Goal: Task Accomplishment & Management: Complete application form

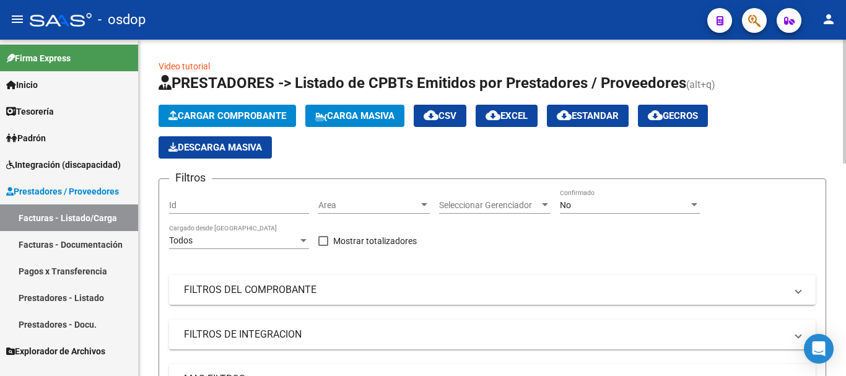
click at [194, 116] on span "Cargar Comprobante" at bounding box center [227, 115] width 118 height 11
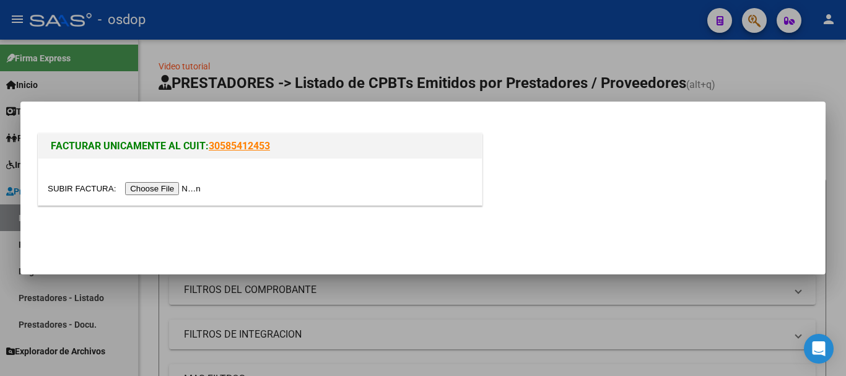
click at [181, 184] on input "file" at bounding box center [126, 188] width 157 height 13
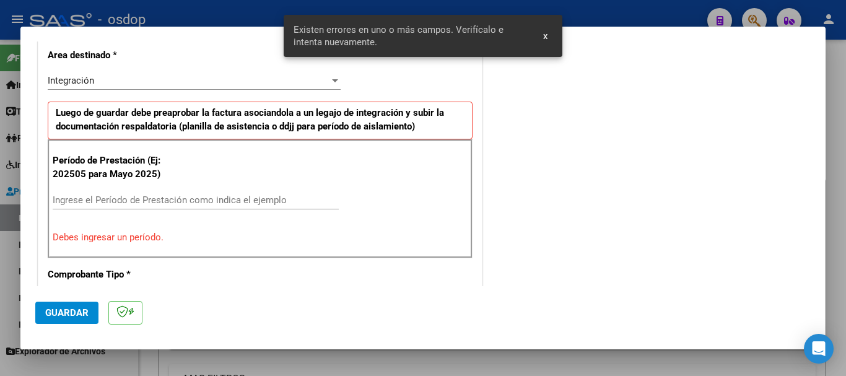
scroll to position [286, 0]
click at [69, 196] on input "Ingrese el Período de Prestación como indica el ejemplo" at bounding box center [196, 199] width 286 height 11
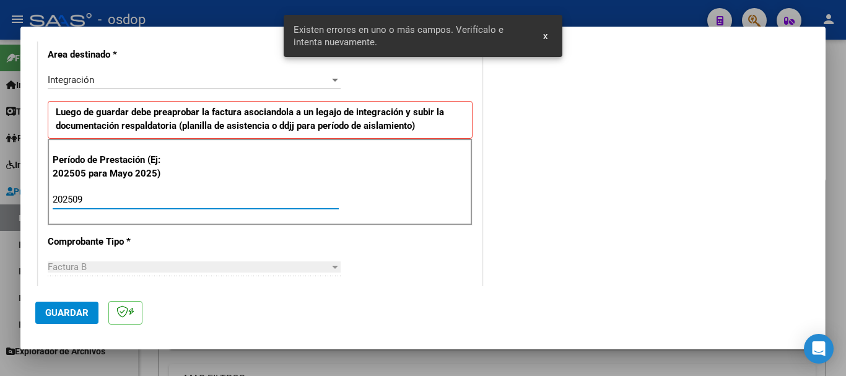
type input "202509"
click at [63, 317] on span "Guardar" at bounding box center [66, 312] width 43 height 11
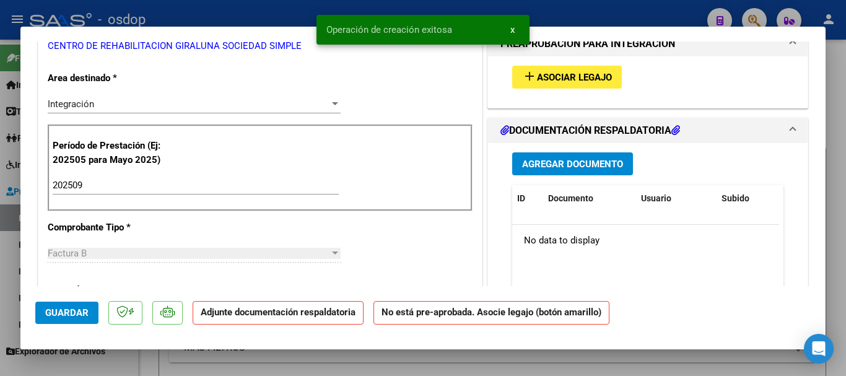
scroll to position [0, 0]
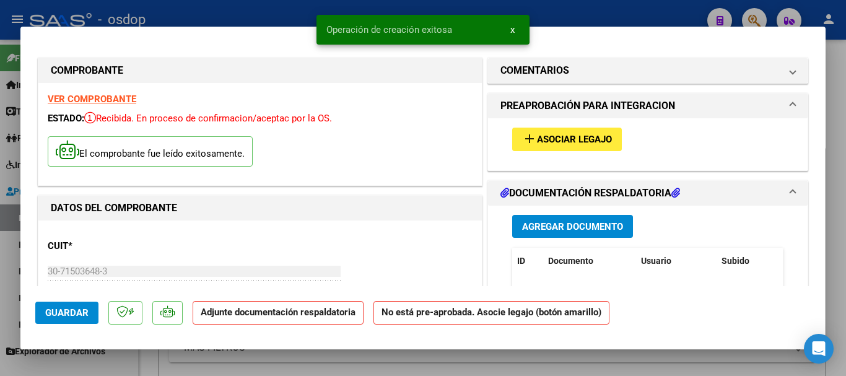
click at [595, 141] on span "Asociar Legajo" at bounding box center [574, 139] width 75 height 11
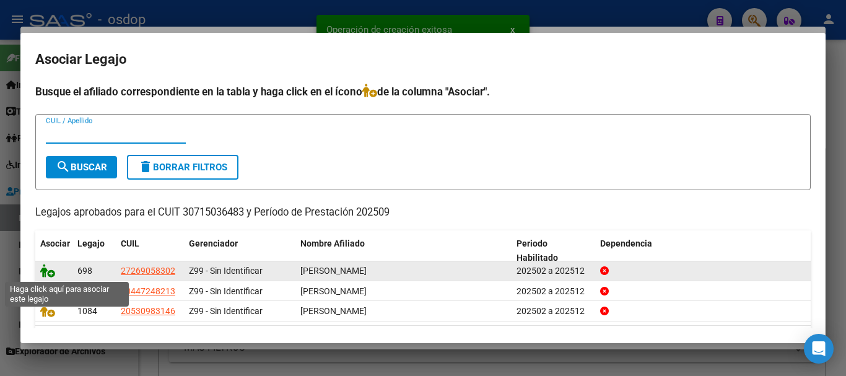
click at [49, 272] on icon at bounding box center [47, 271] width 15 height 14
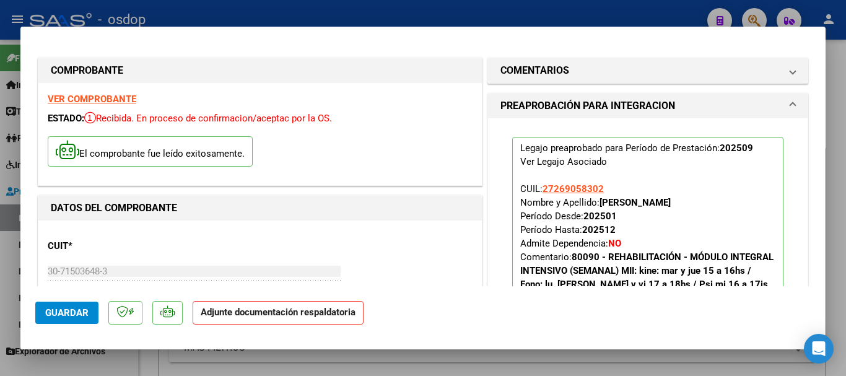
scroll to position [248, 0]
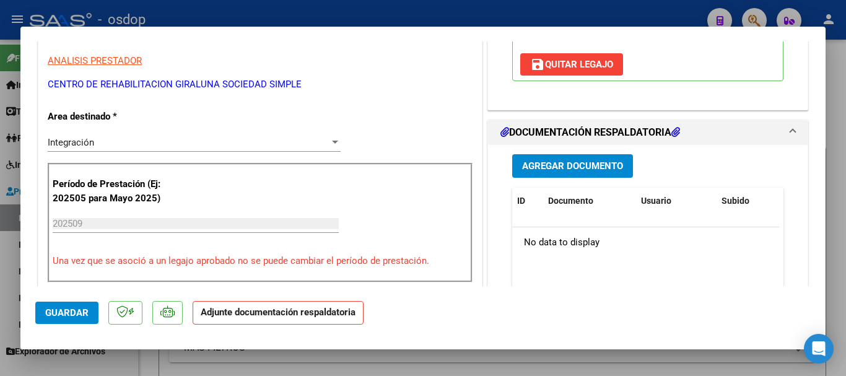
click at [573, 168] on span "Agregar Documento" at bounding box center [572, 166] width 101 height 11
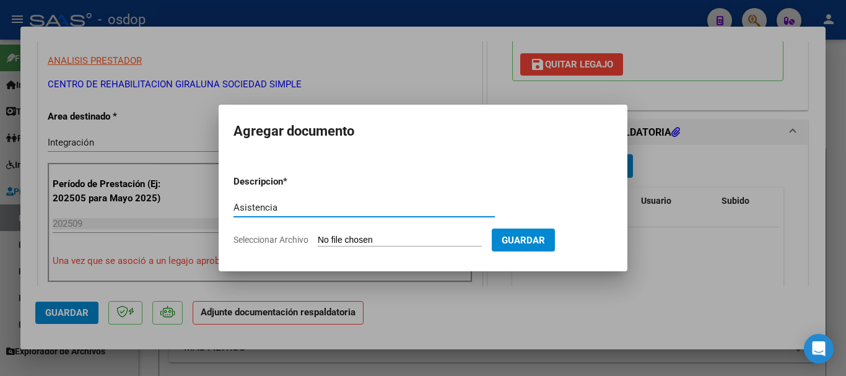
type input "Asistencia"
click at [345, 238] on input "Seleccionar Archivo" at bounding box center [400, 241] width 164 height 12
type input "C:\fakepath\GIRALUNA ASIST.pdf"
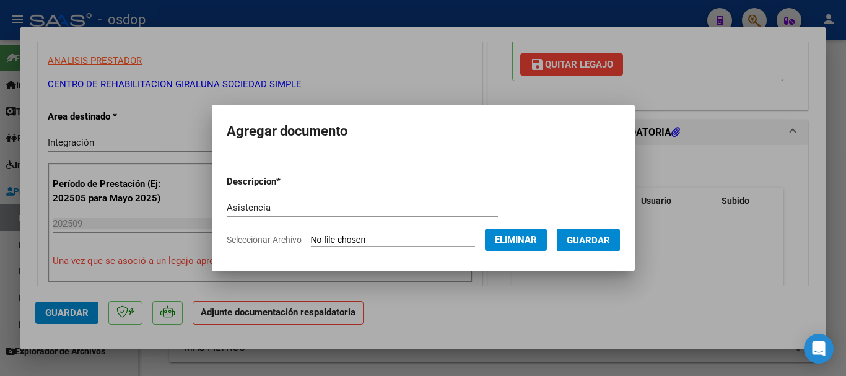
click at [581, 246] on button "Guardar" at bounding box center [587, 239] width 63 height 23
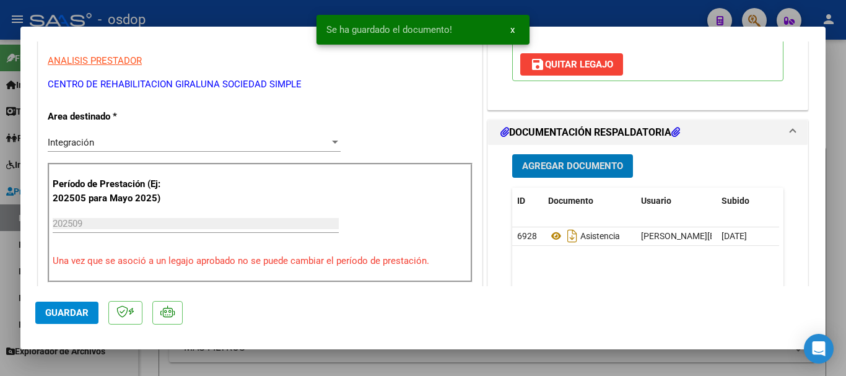
click at [92, 316] on button "Guardar" at bounding box center [66, 312] width 63 height 22
click at [839, 214] on div at bounding box center [423, 188] width 846 height 376
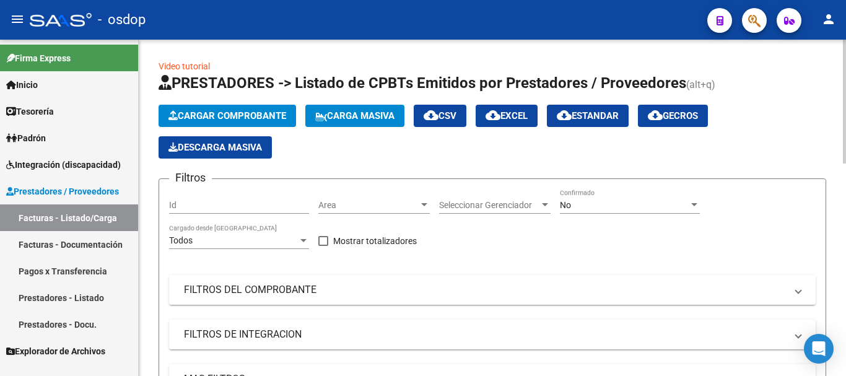
click at [217, 113] on span "Cargar Comprobante" at bounding box center [227, 115] width 118 height 11
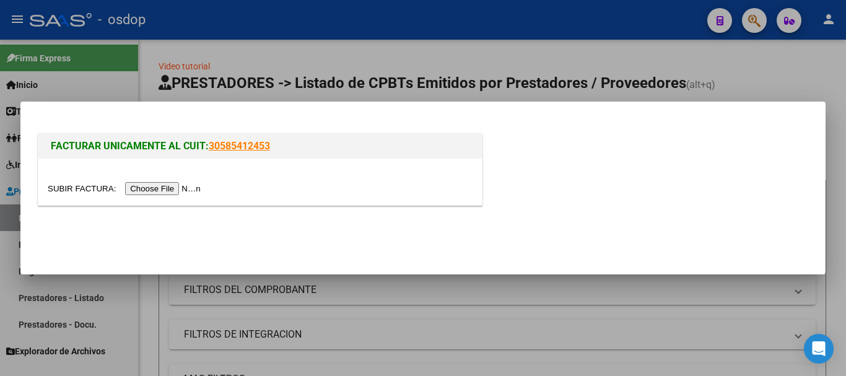
click at [178, 191] on input "file" at bounding box center [126, 188] width 157 height 13
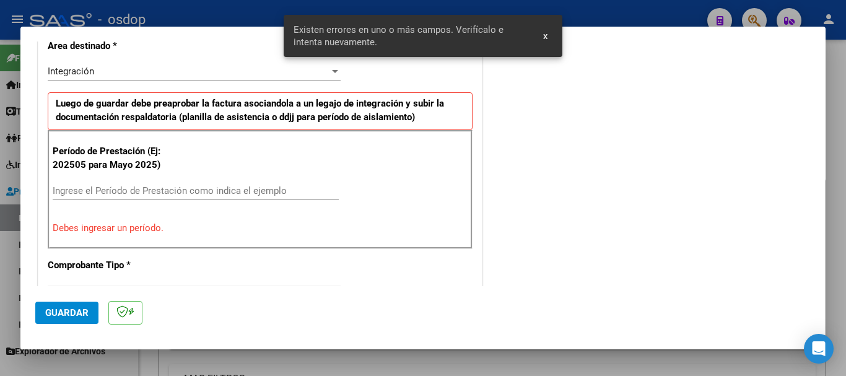
scroll to position [309, 0]
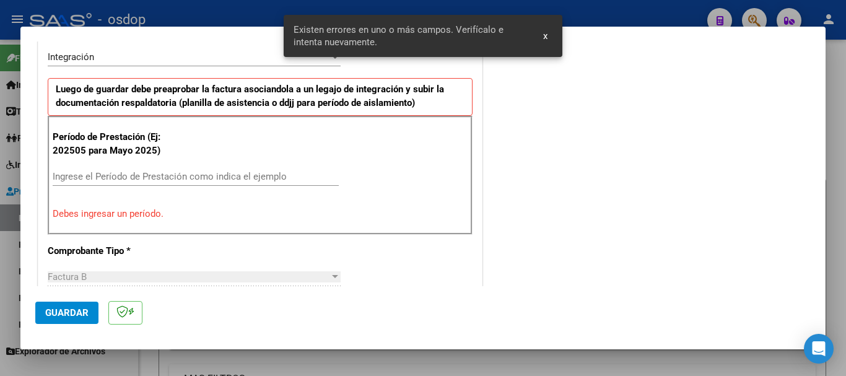
click at [87, 179] on input "Ingrese el Período de Prestación como indica el ejemplo" at bounding box center [196, 176] width 286 height 11
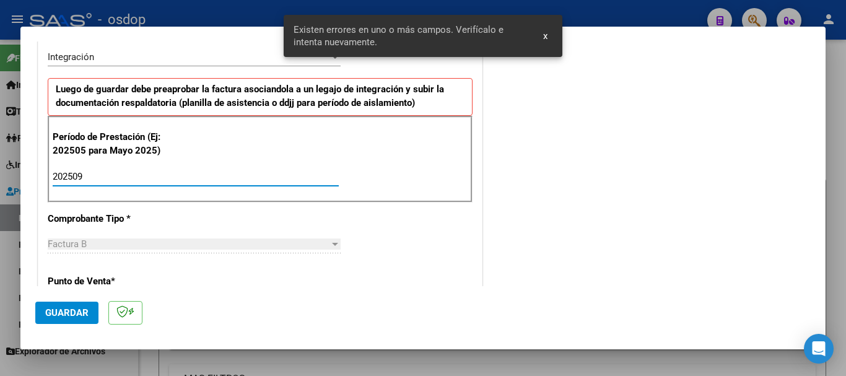
type input "202509"
click at [68, 313] on span "Guardar" at bounding box center [66, 312] width 43 height 11
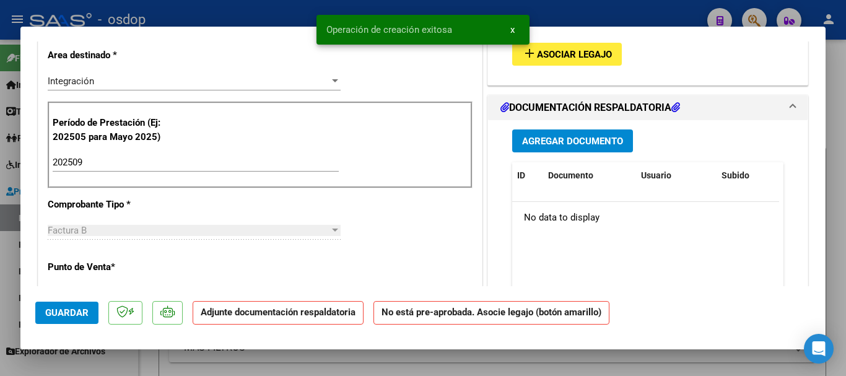
scroll to position [0, 0]
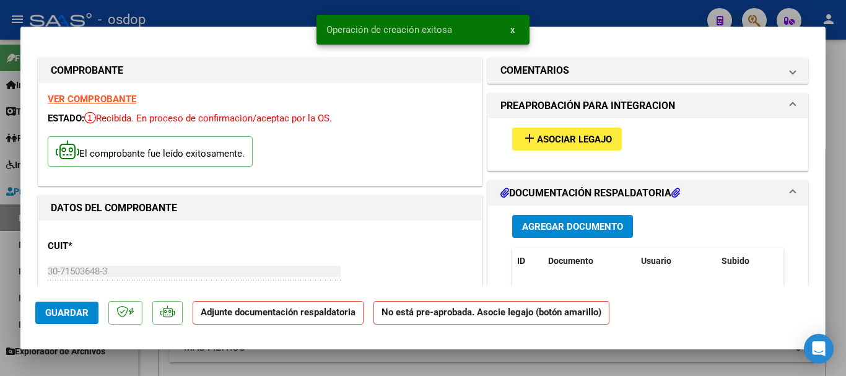
click at [586, 136] on span "Asociar Legajo" at bounding box center [574, 139] width 75 height 11
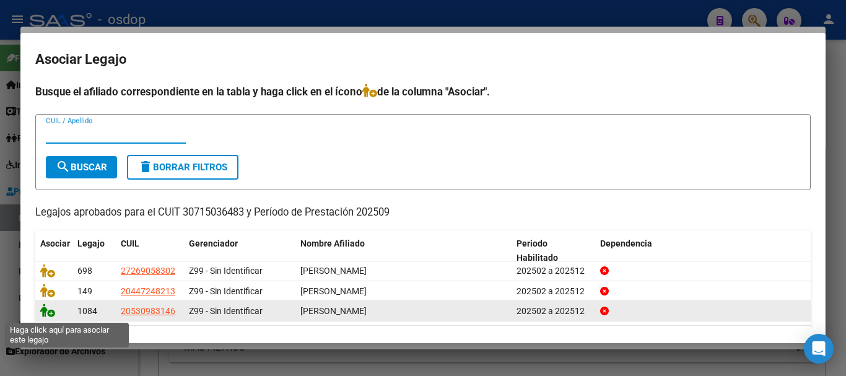
click at [48, 310] on icon at bounding box center [47, 310] width 15 height 14
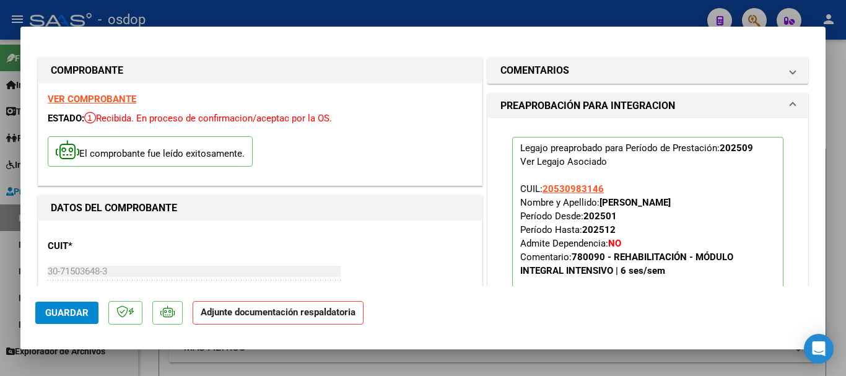
scroll to position [248, 0]
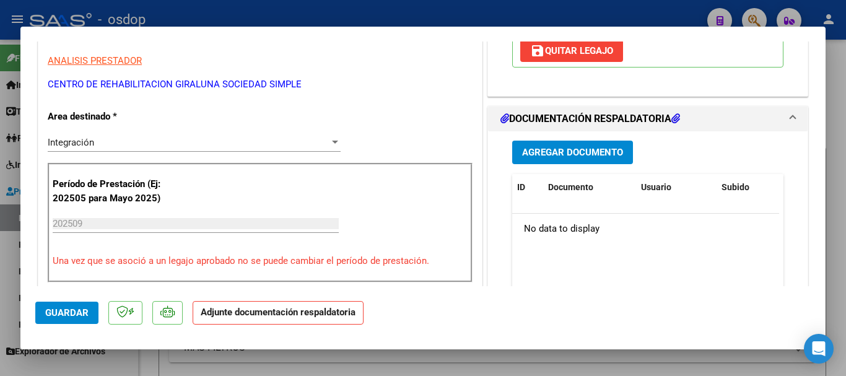
click at [544, 148] on span "Agregar Documento" at bounding box center [572, 152] width 101 height 11
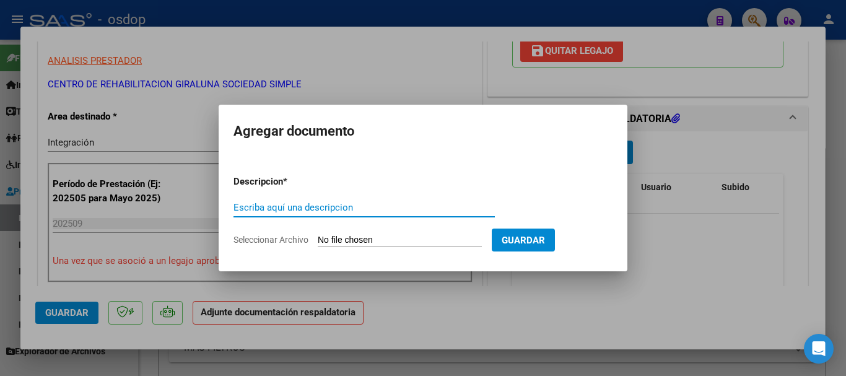
click at [254, 202] on input "Escriba aquí una descripcion" at bounding box center [363, 207] width 261 height 11
type input "Asistencia"
click at [334, 246] on form "Descripcion * Asistencia Escriba aquí una descripcion Seleccionar Archivo Guard…" at bounding box center [422, 210] width 379 height 90
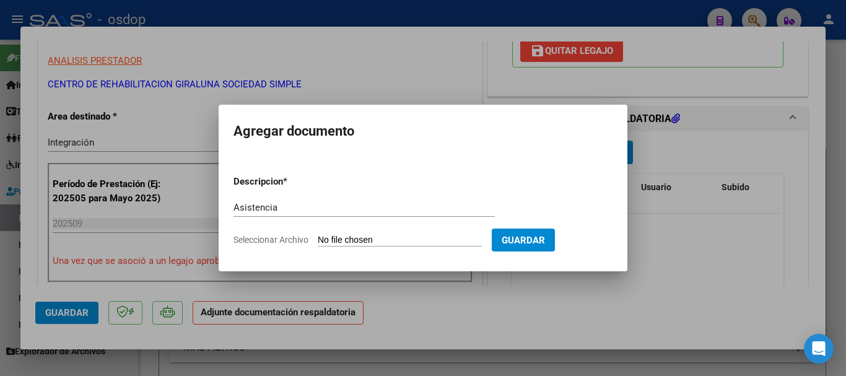
click at [322, 233] on form "Descripcion * Asistencia Escriba aquí una descripcion Seleccionar Archivo Guard…" at bounding box center [422, 210] width 379 height 90
click at [328, 236] on input "Seleccionar Archivo" at bounding box center [400, 241] width 164 height 12
type input "C:\fakepath\GIRALUNA ASIST.pdf"
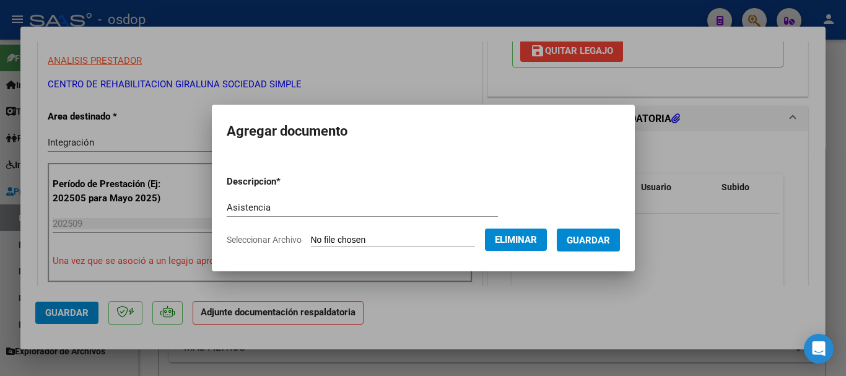
click at [578, 238] on span "Guardar" at bounding box center [587, 240] width 43 height 11
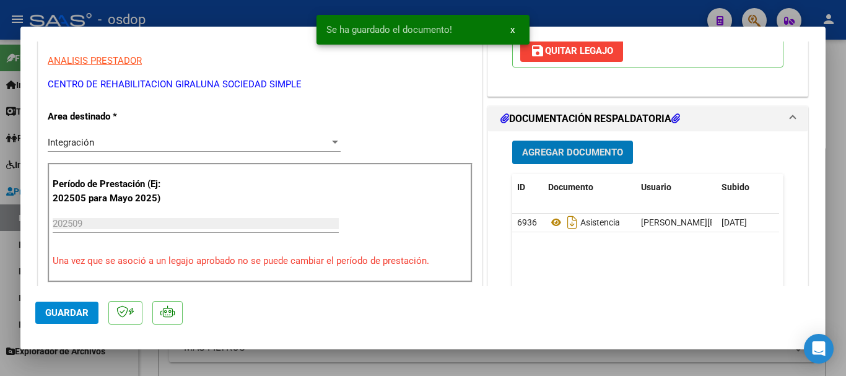
click at [61, 316] on span "Guardar" at bounding box center [66, 312] width 43 height 11
click at [840, 308] on div at bounding box center [423, 188] width 846 height 376
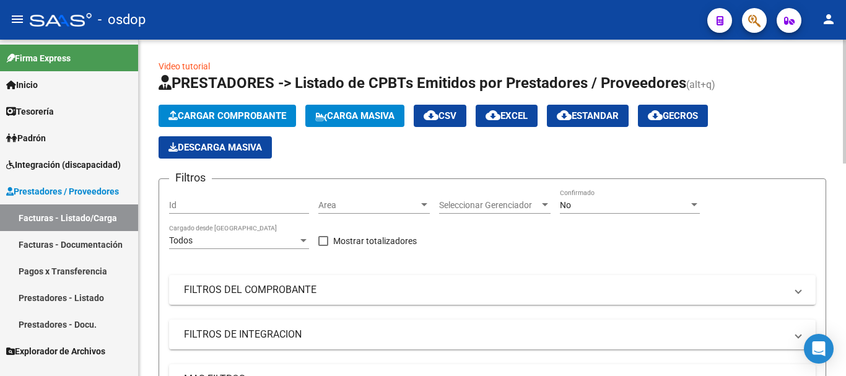
click at [234, 113] on span "Cargar Comprobante" at bounding box center [227, 115] width 118 height 11
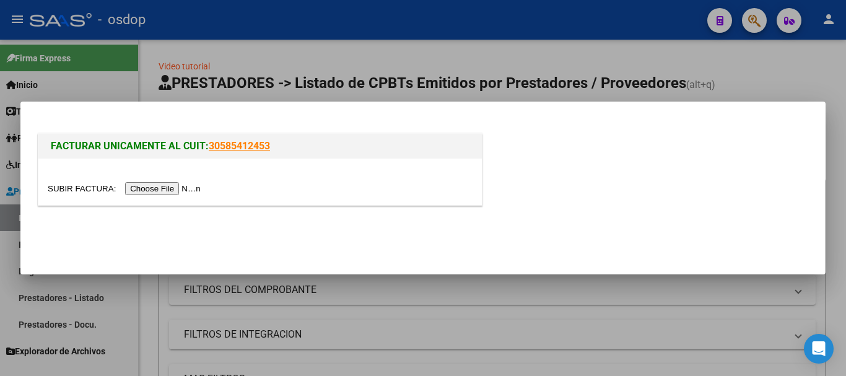
click at [162, 193] on input "file" at bounding box center [126, 188] width 157 height 13
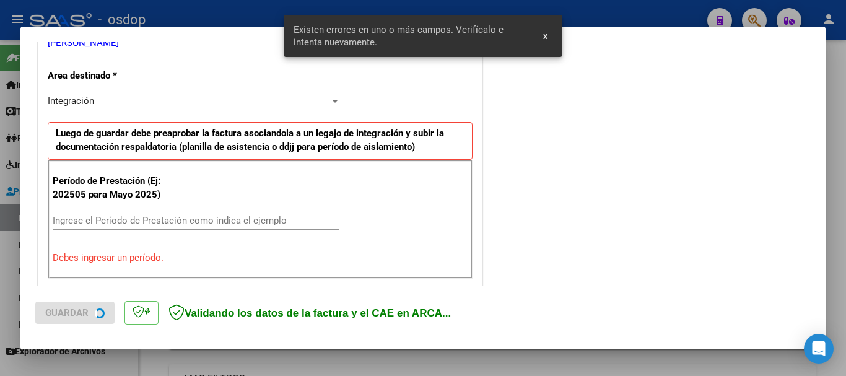
scroll to position [286, 0]
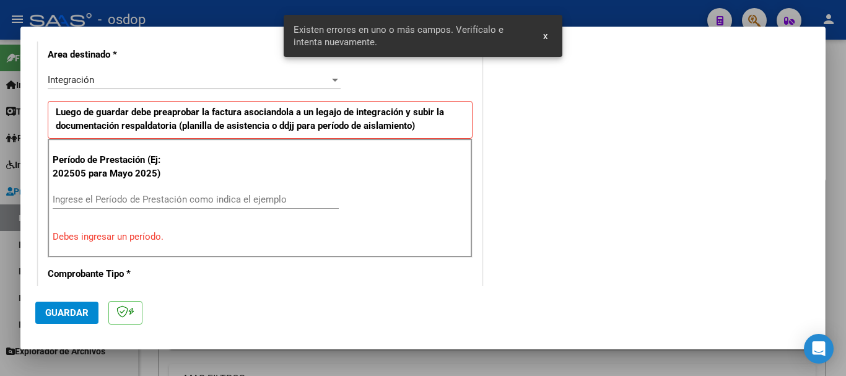
click at [74, 194] on input "Ingrese el Período de Prestación como indica el ejemplo" at bounding box center [196, 199] width 286 height 11
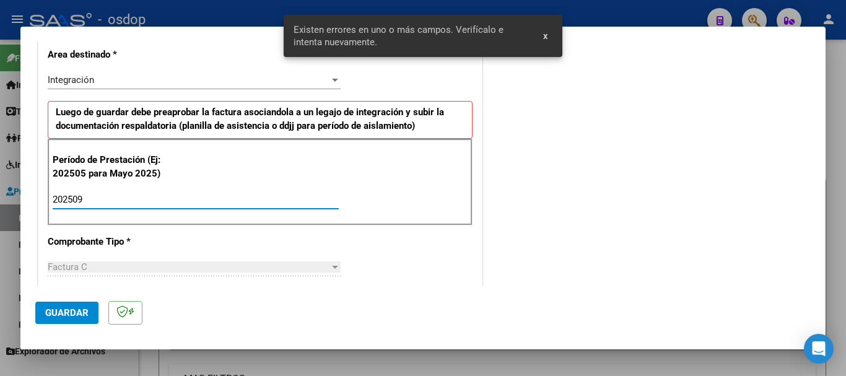
type input "202509"
click at [78, 315] on span "Guardar" at bounding box center [66, 312] width 43 height 11
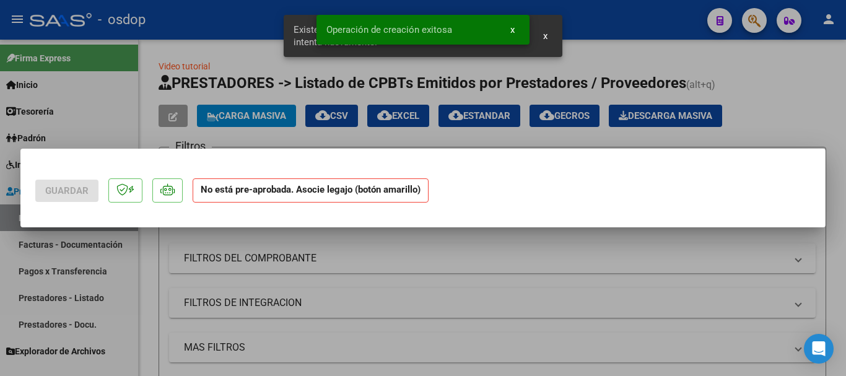
scroll to position [0, 0]
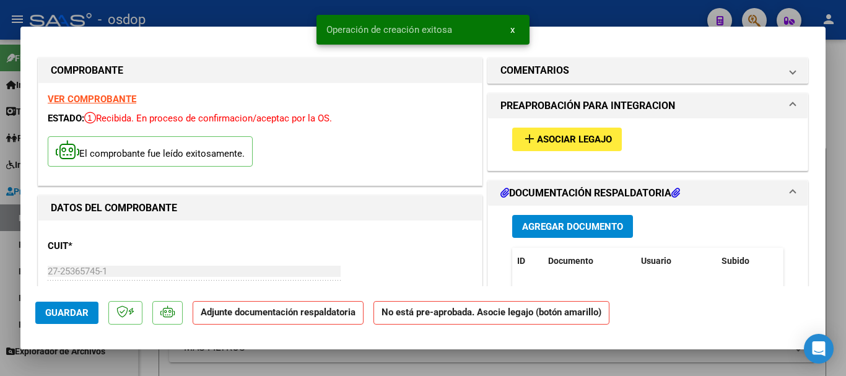
click at [591, 145] on button "add Asociar Legajo" at bounding box center [567, 139] width 110 height 23
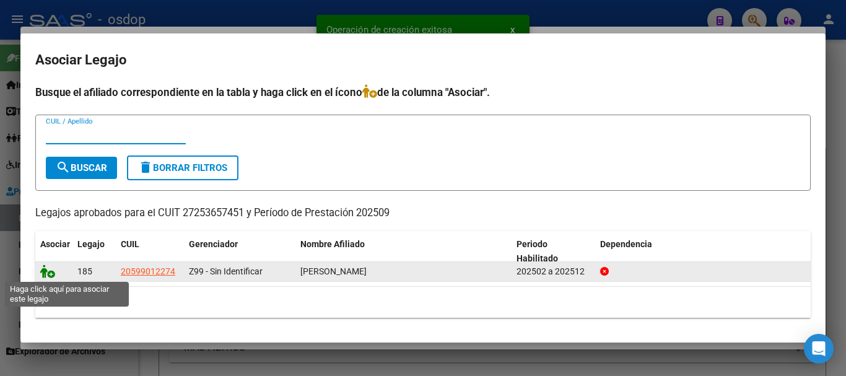
click at [52, 271] on icon at bounding box center [47, 271] width 15 height 14
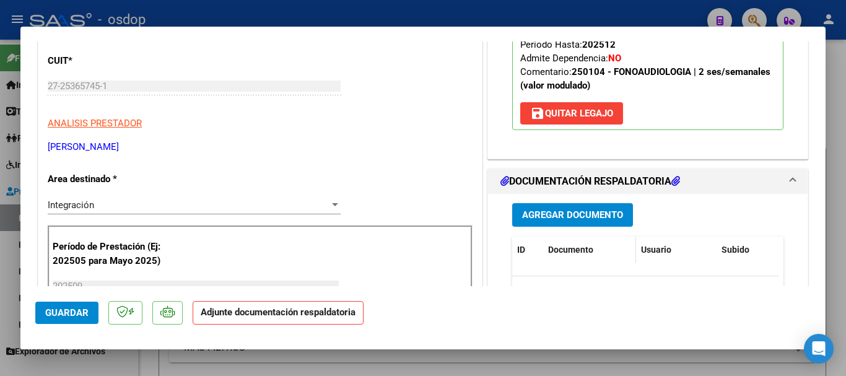
scroll to position [186, 0]
click at [590, 215] on span "Agregar Documento" at bounding box center [572, 214] width 101 height 11
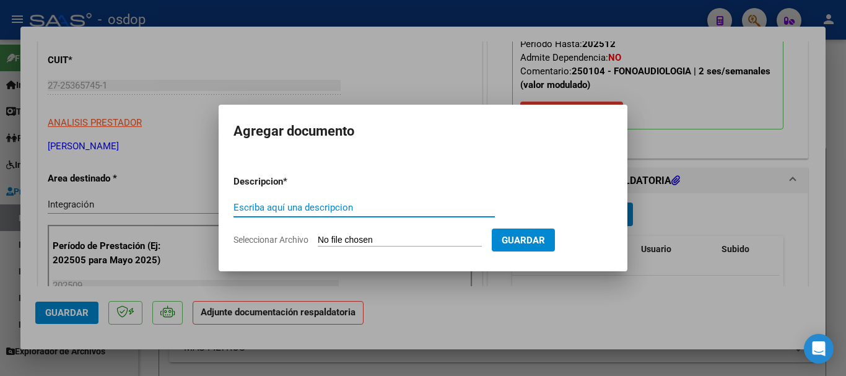
type input "-"
type input "Asistencia"
click at [354, 235] on input "Seleccionar Archivo" at bounding box center [400, 241] width 164 height 12
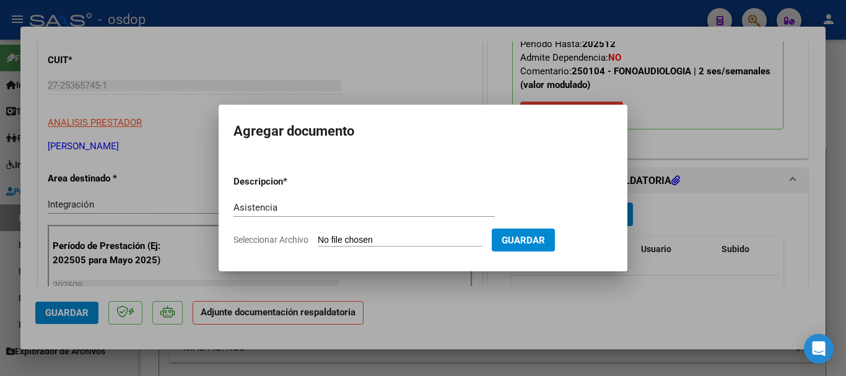
type input "C:\fakepath\[PERSON_NAME] ASIST.pdf"
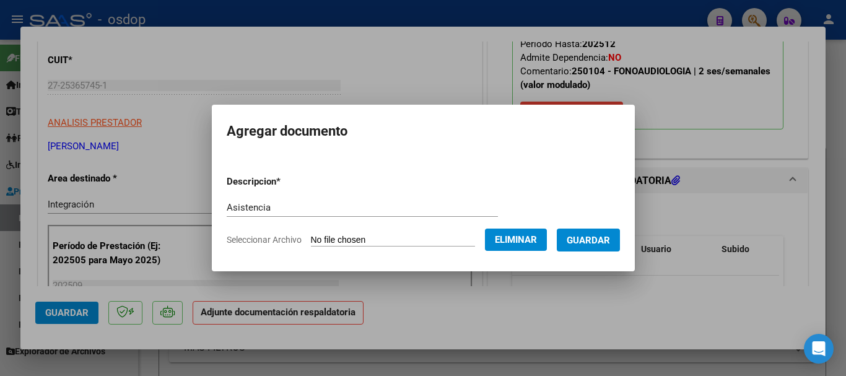
click at [588, 238] on span "Guardar" at bounding box center [587, 240] width 43 height 11
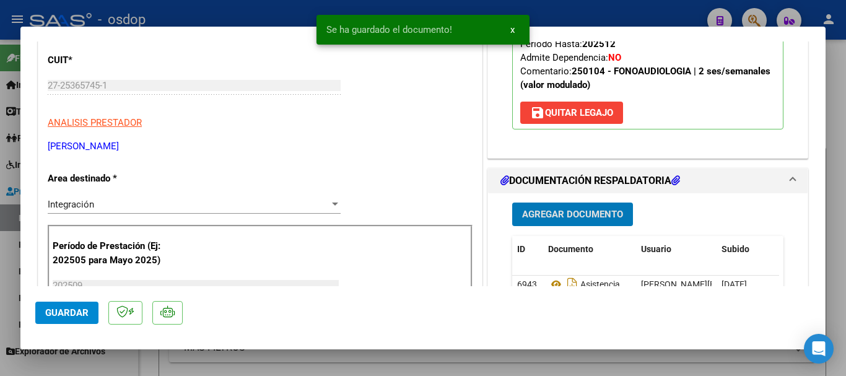
scroll to position [310, 0]
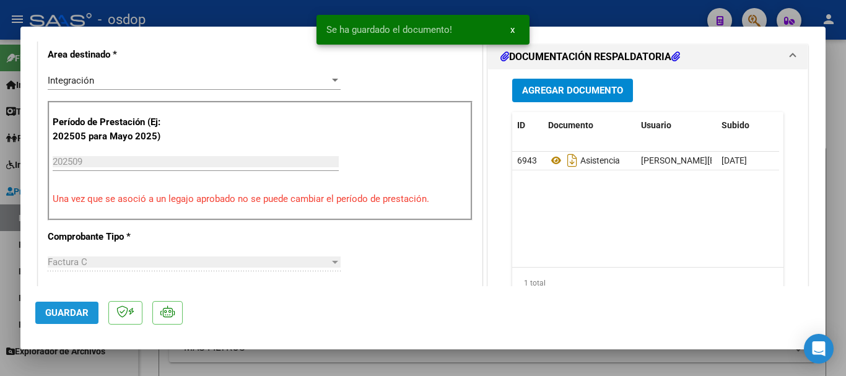
click at [75, 316] on span "Guardar" at bounding box center [66, 312] width 43 height 11
click at [834, 341] on div at bounding box center [423, 188] width 846 height 376
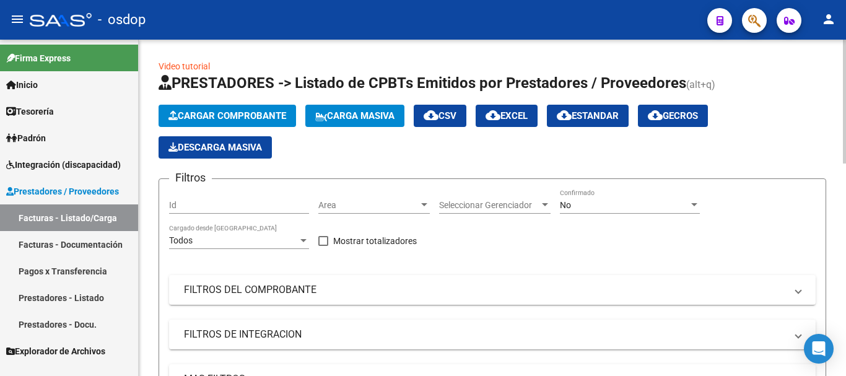
click at [234, 111] on span "Cargar Comprobante" at bounding box center [227, 115] width 118 height 11
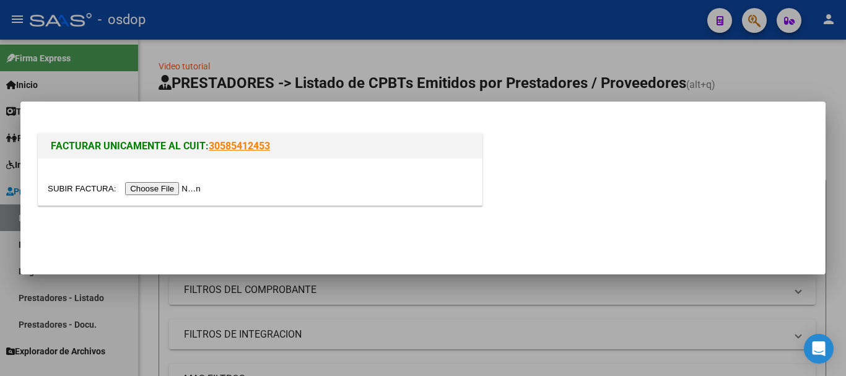
click at [181, 186] on input "file" at bounding box center [126, 188] width 157 height 13
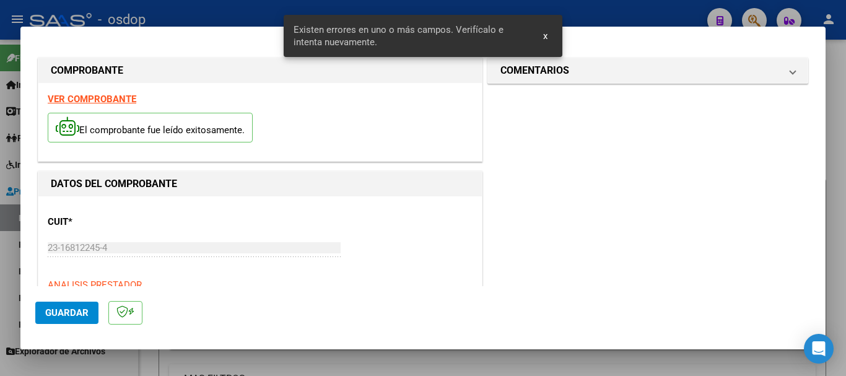
scroll to position [309, 0]
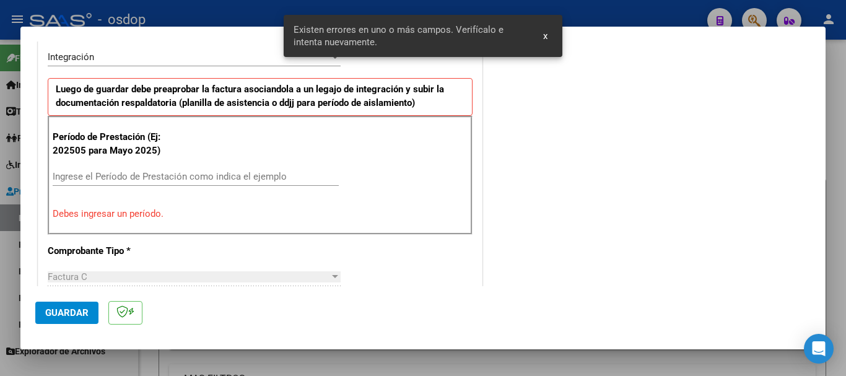
click at [97, 179] on input "Ingrese el Período de Prestación como indica el ejemplo" at bounding box center [196, 176] width 286 height 11
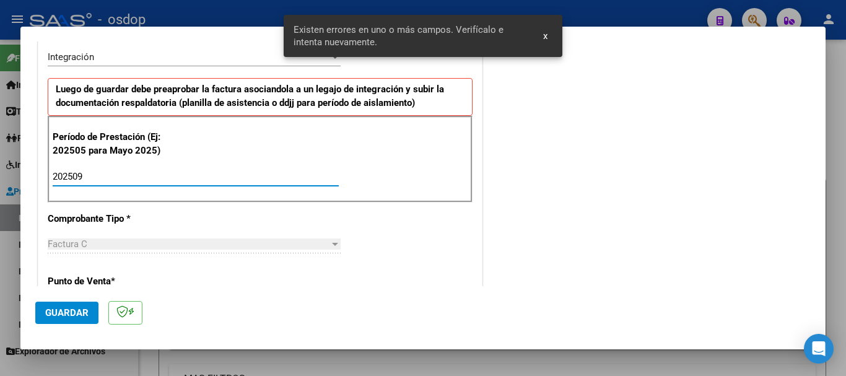
type input "202509"
click at [71, 313] on span "Guardar" at bounding box center [66, 312] width 43 height 11
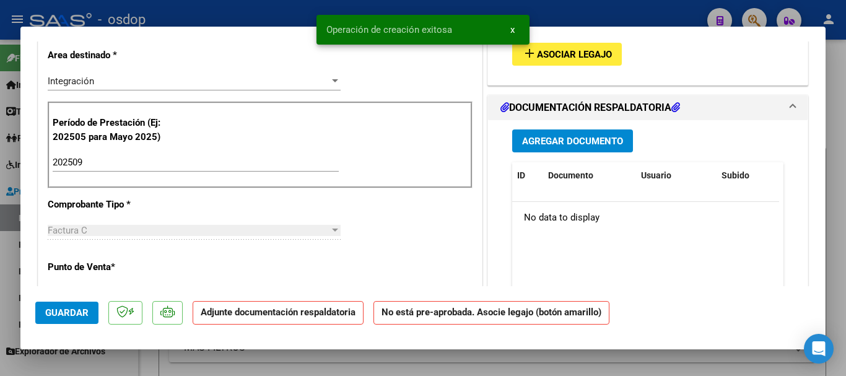
scroll to position [0, 0]
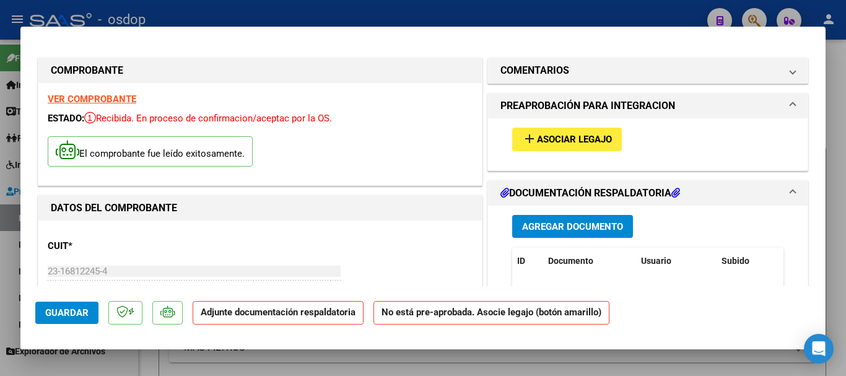
click at [558, 223] on span "Agregar Documento" at bounding box center [572, 226] width 101 height 11
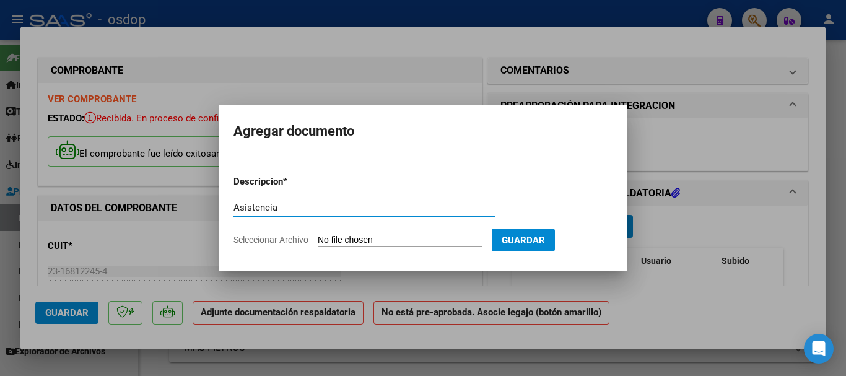
type input "Asistencia"
click at [331, 238] on input "Seleccionar Archivo" at bounding box center [400, 241] width 164 height 12
type input "C:\fakepath\FLORES ASIST.pdf"
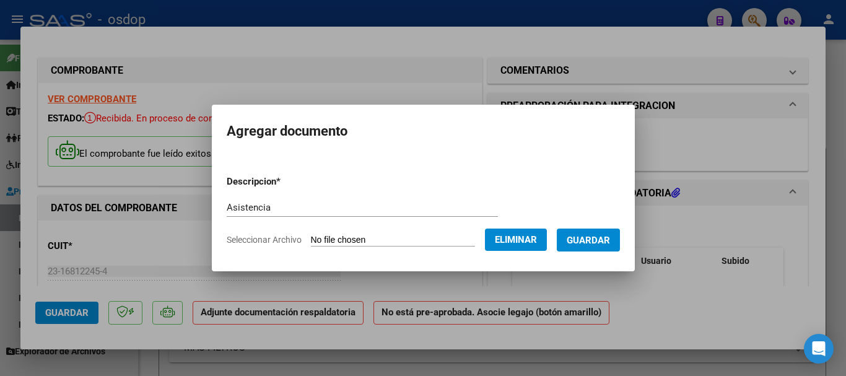
click at [592, 235] on span "Guardar" at bounding box center [587, 240] width 43 height 11
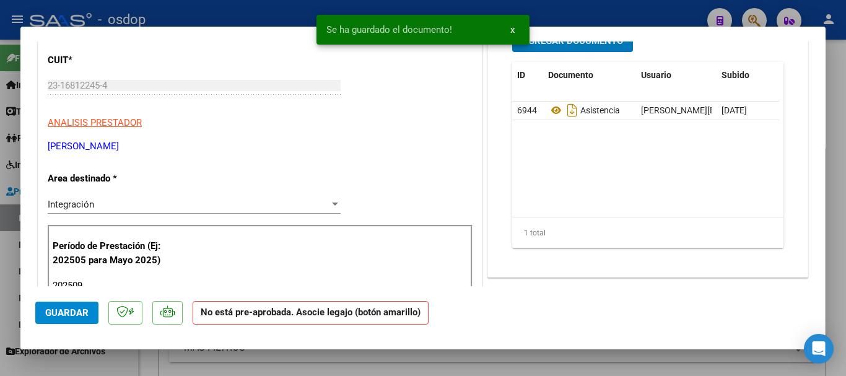
scroll to position [310, 0]
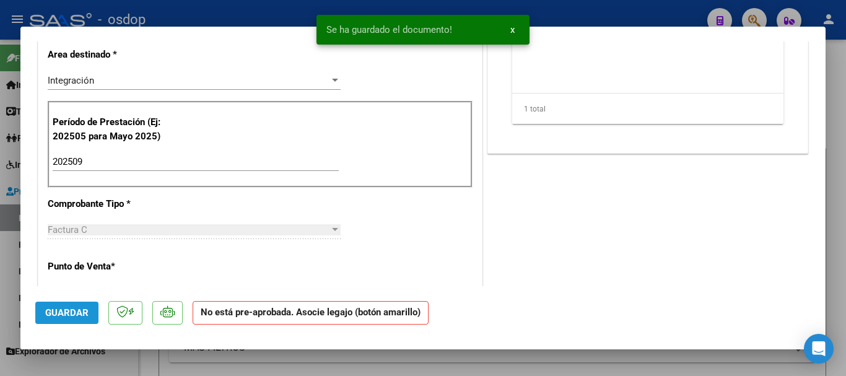
click at [84, 319] on button "Guardar" at bounding box center [66, 312] width 63 height 22
click at [838, 300] on div at bounding box center [423, 188] width 846 height 376
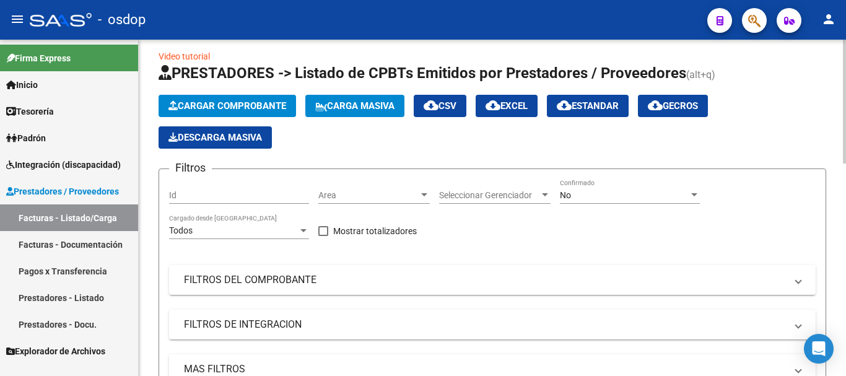
scroll to position [0, 0]
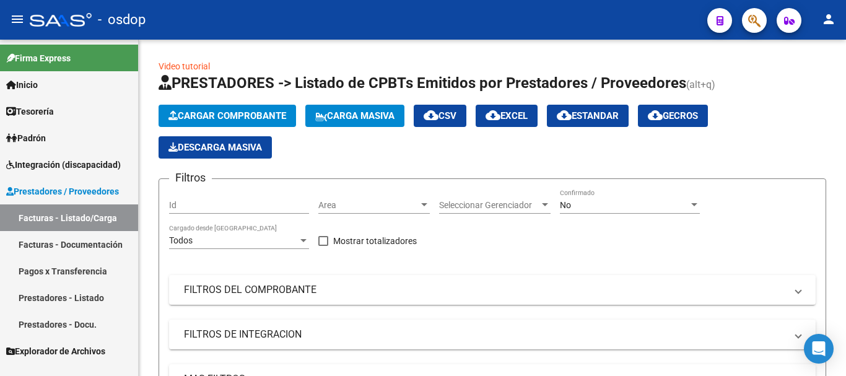
scroll to position [371, 0]
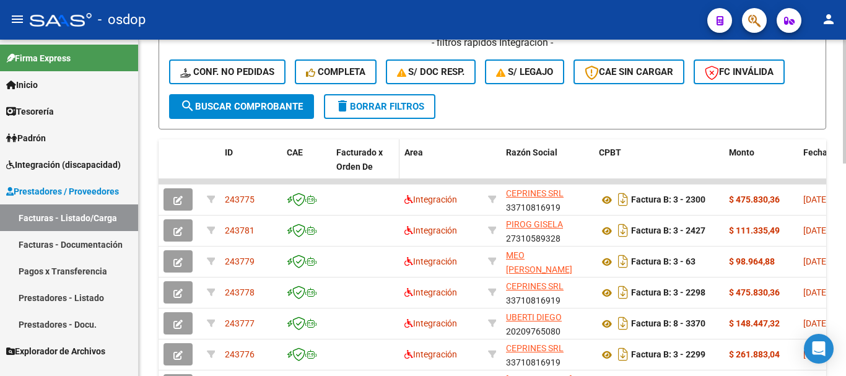
click at [357, 165] on span "Facturado x Orden De" at bounding box center [359, 159] width 46 height 24
click at [376, 165] on span at bounding box center [376, 167] width 7 height 9
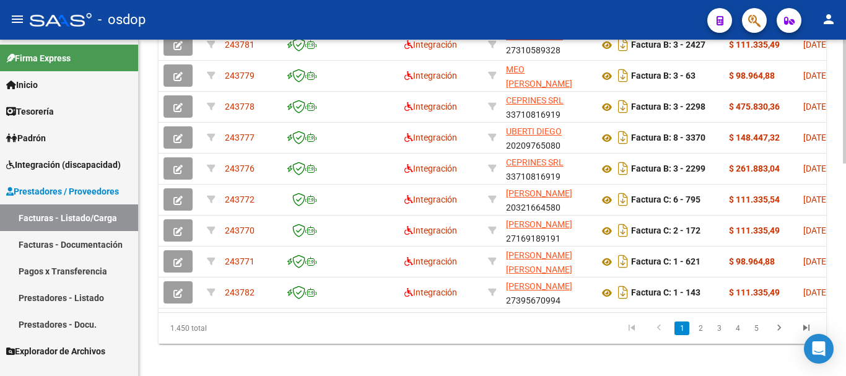
click at [696, 335] on link "2" at bounding box center [700, 328] width 15 height 14
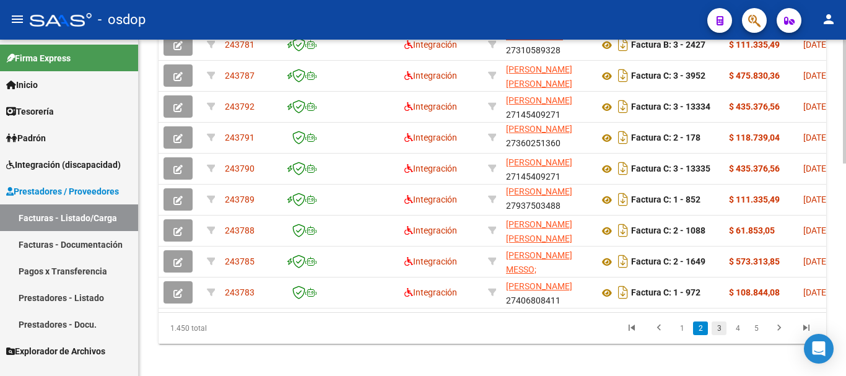
click at [721, 335] on link "3" at bounding box center [718, 328] width 15 height 14
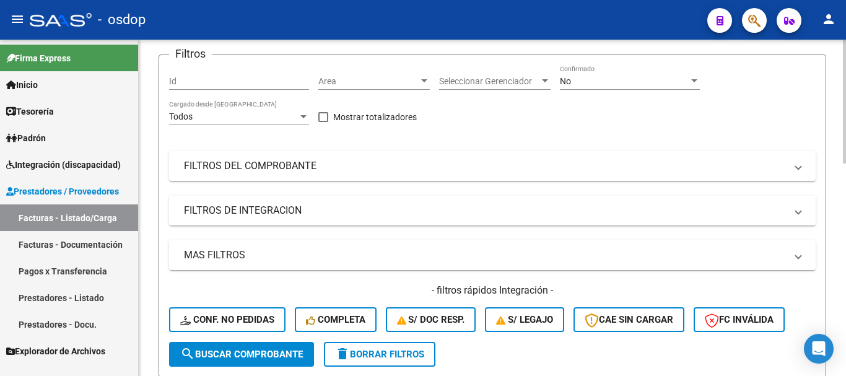
scroll to position [0, 0]
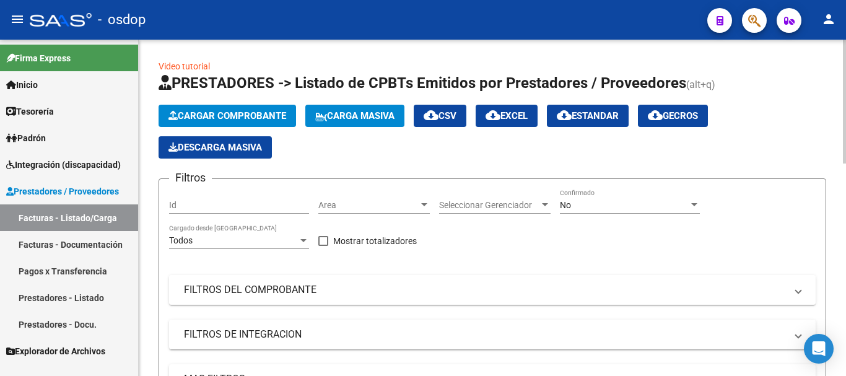
click at [215, 304] on mat-expansion-panel-header "FILTROS DEL COMPROBANTE" at bounding box center [492, 290] width 646 height 30
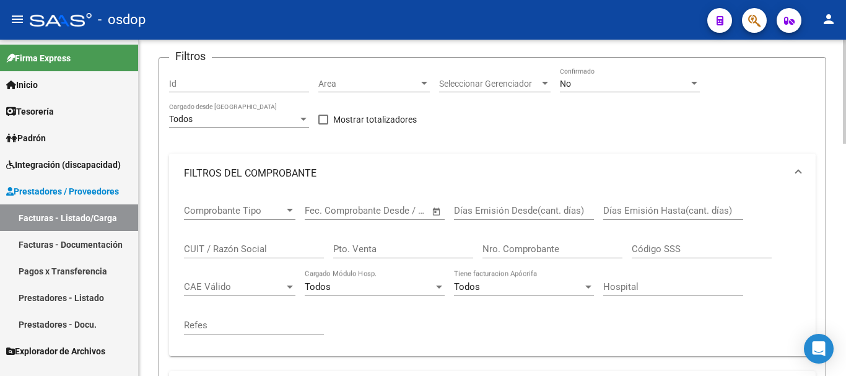
scroll to position [124, 0]
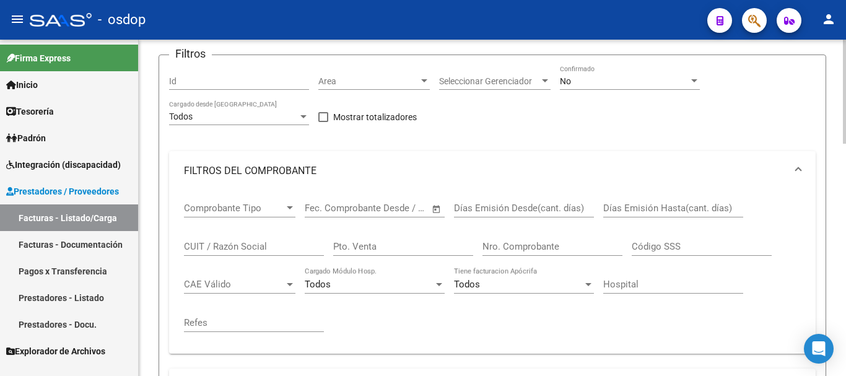
click at [236, 251] on input "CUIT / Razón Social" at bounding box center [254, 246] width 140 height 11
type input "flores carol"
click at [645, 334] on div "Comprobante Tipo Comprobante Tipo Fecha inicio – Fecha fin Fec. Comprobante Des…" at bounding box center [492, 267] width 617 height 153
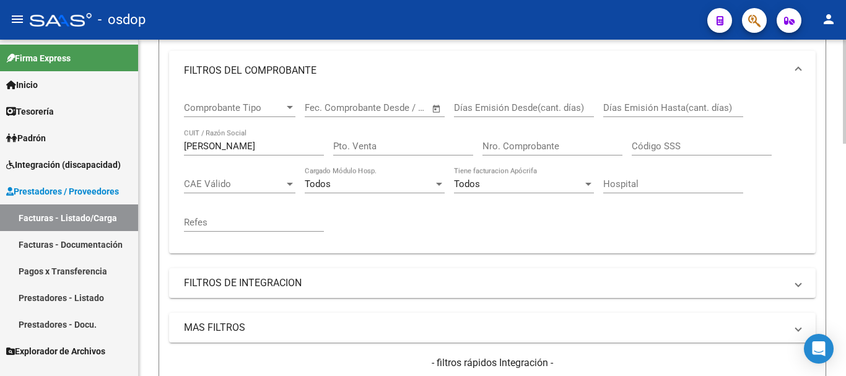
scroll to position [310, 0]
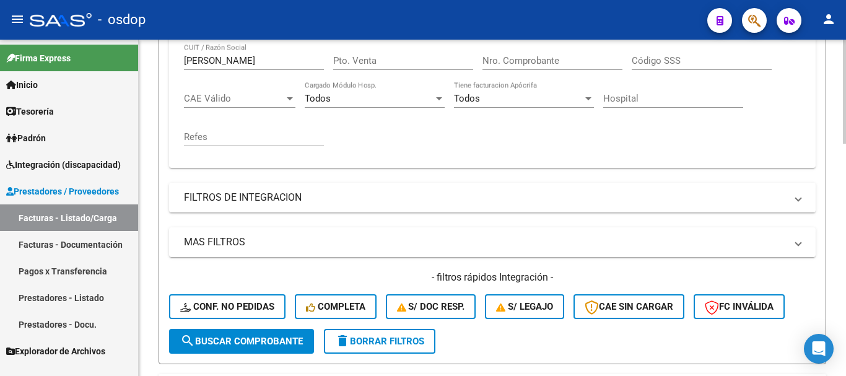
click at [267, 346] on span "search Buscar Comprobante" at bounding box center [241, 341] width 123 height 11
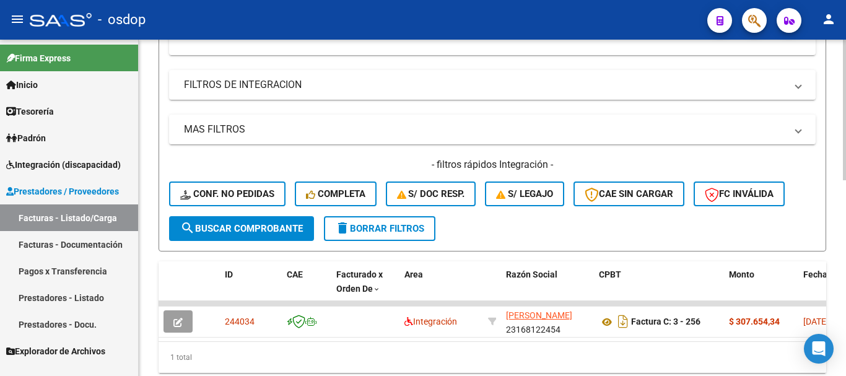
scroll to position [469, 0]
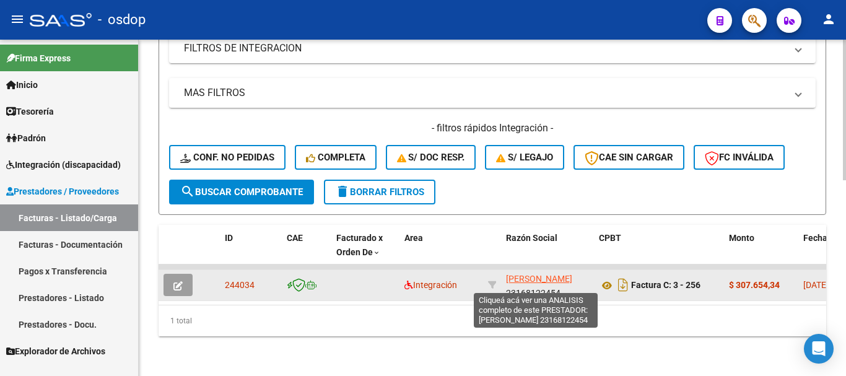
click at [530, 274] on span "[PERSON_NAME]" at bounding box center [539, 279] width 66 height 10
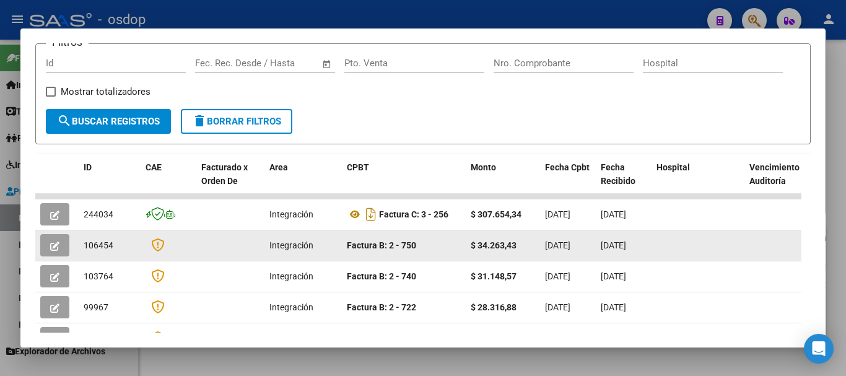
scroll to position [186, 0]
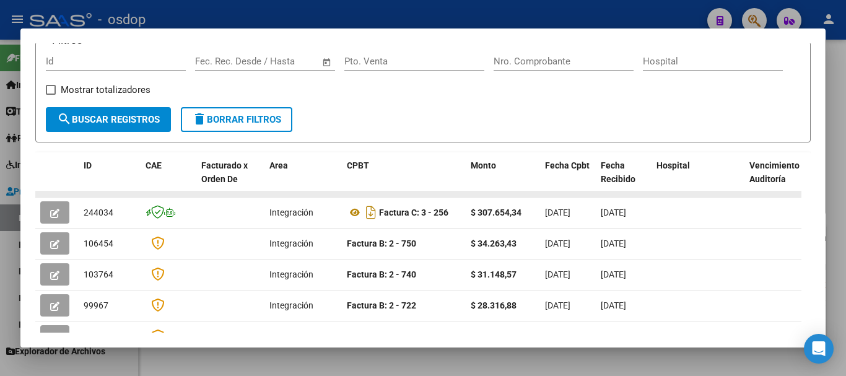
drag, startPoint x: 679, startPoint y: 199, endPoint x: 670, endPoint y: 198, distance: 8.8
click at [673, 197] on datatable-body-cell at bounding box center [697, 194] width 93 height 5
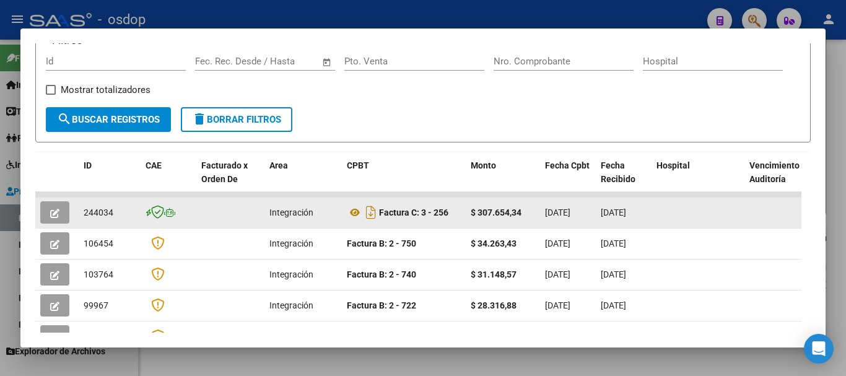
click at [604, 215] on span "[DATE]" at bounding box center [612, 212] width 25 height 10
click at [58, 215] on icon "button" at bounding box center [54, 213] width 9 height 9
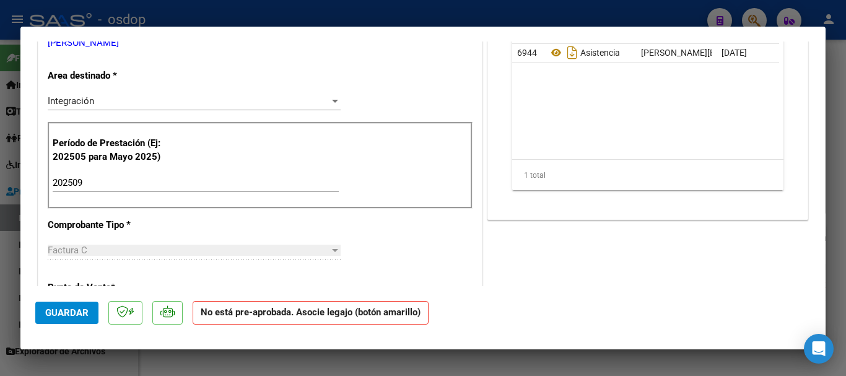
scroll to position [62, 0]
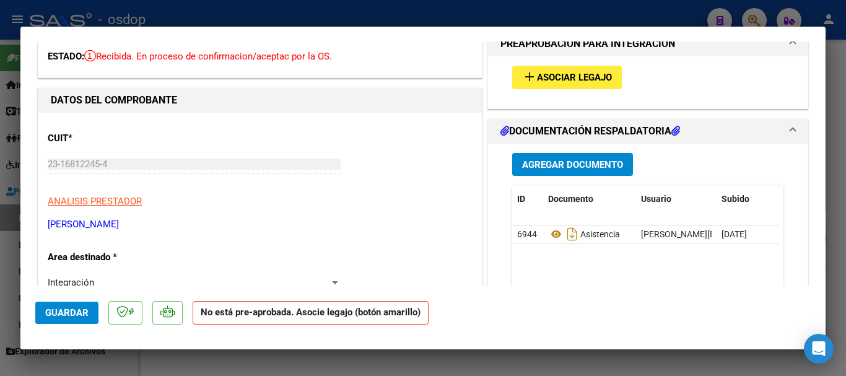
click at [543, 77] on span "Asociar Legajo" at bounding box center [574, 77] width 75 height 11
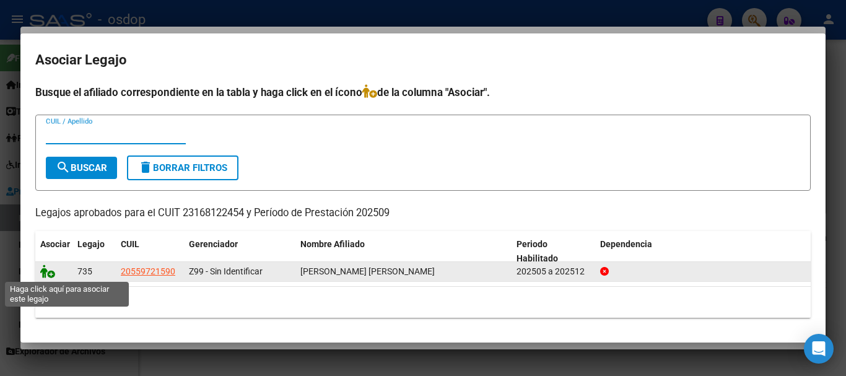
click at [47, 273] on icon at bounding box center [47, 271] width 15 height 14
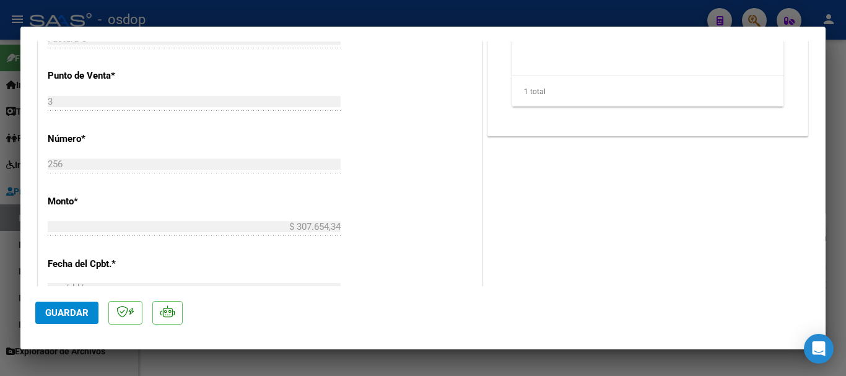
scroll to position [495, 0]
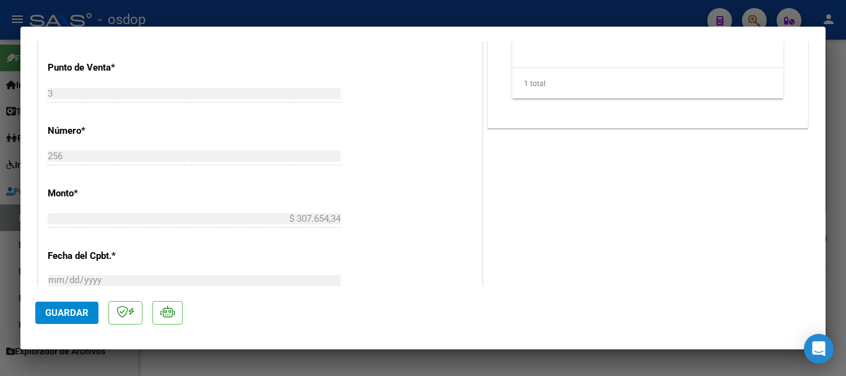
click at [63, 310] on span "Guardar" at bounding box center [66, 312] width 43 height 11
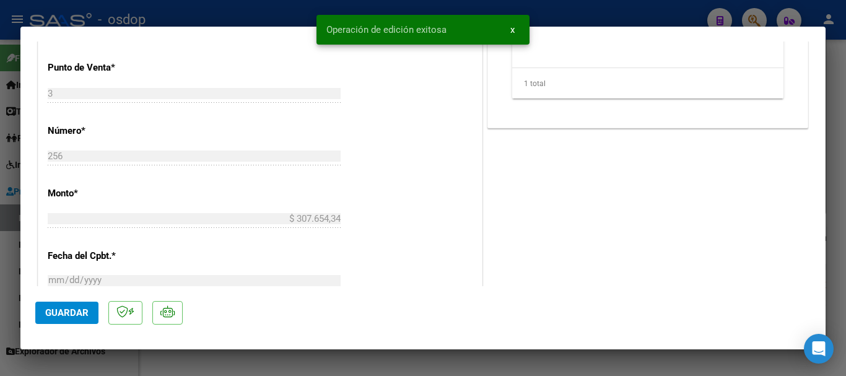
click at [684, 363] on div at bounding box center [423, 188] width 846 height 376
type input "$ 0,00"
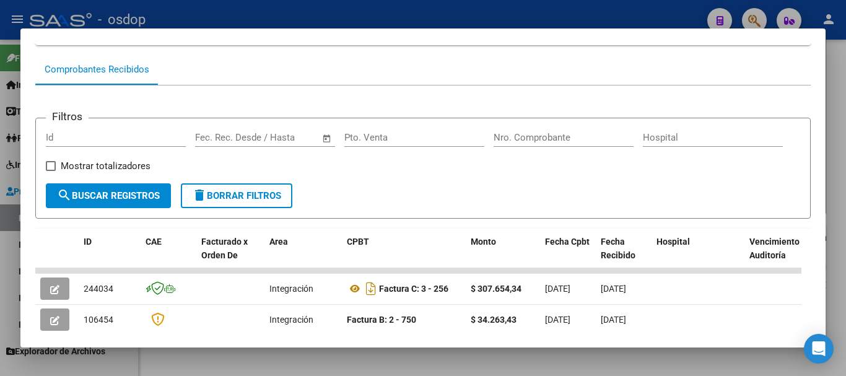
scroll to position [0, 0]
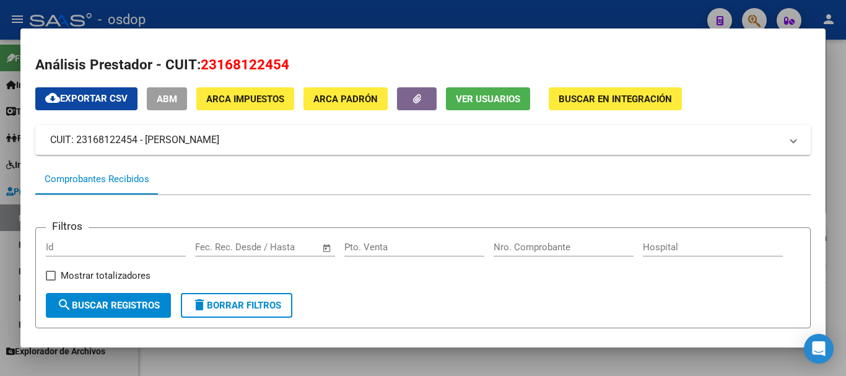
click at [828, 197] on div at bounding box center [423, 188] width 846 height 376
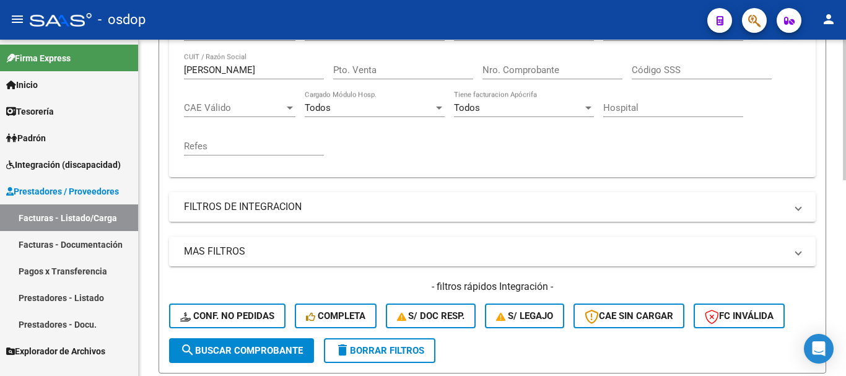
scroll to position [283, 0]
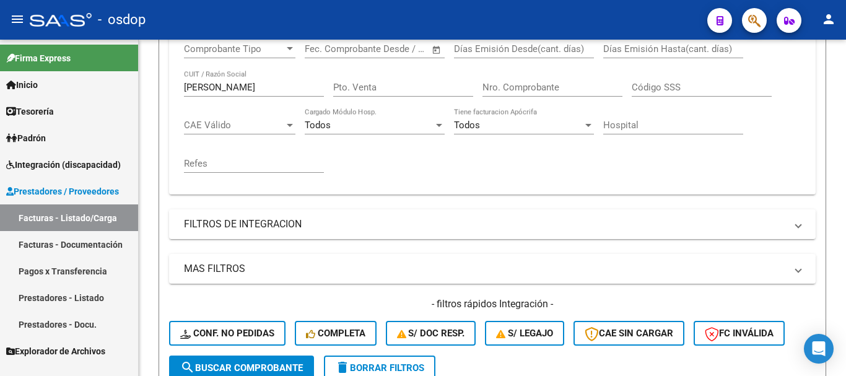
drag, startPoint x: 244, startPoint y: 89, endPoint x: 120, endPoint y: 86, distance: 123.8
click at [121, 84] on mat-sidenav-container "Firma Express Inicio Calendario SSS Instructivos Contacto OS Tesorería Extracto…" at bounding box center [423, 208] width 846 height 336
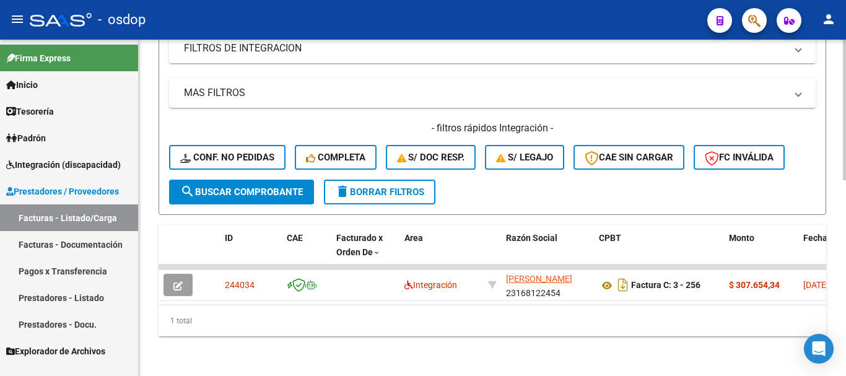
click at [368, 186] on span "delete Borrar Filtros" at bounding box center [379, 191] width 89 height 11
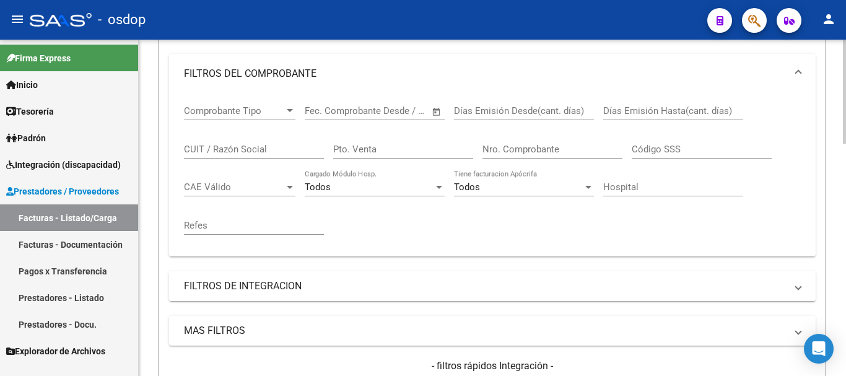
scroll to position [35, 0]
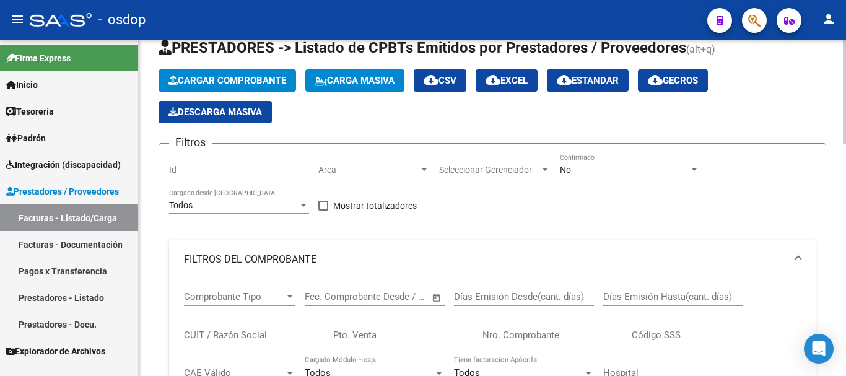
click at [183, 84] on span "Cargar Comprobante" at bounding box center [227, 80] width 118 height 11
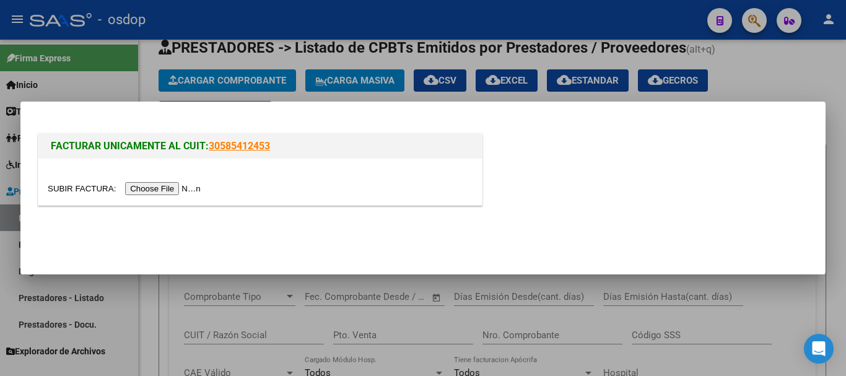
click at [163, 189] on input "file" at bounding box center [126, 188] width 157 height 13
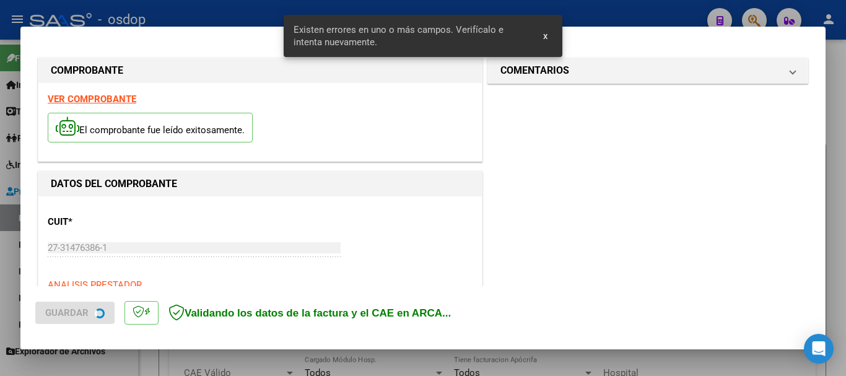
scroll to position [286, 0]
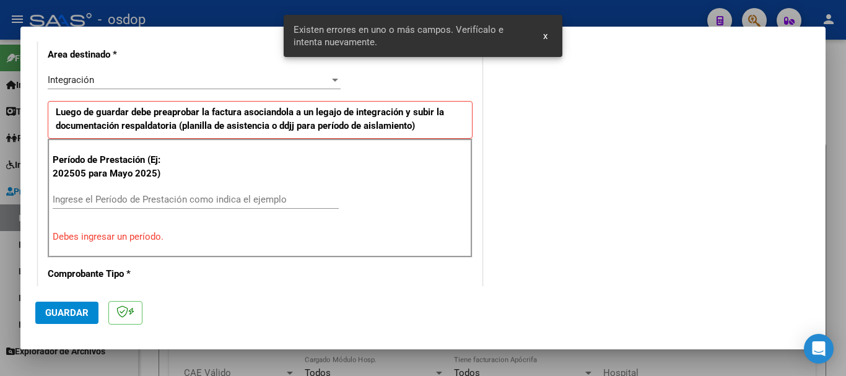
click at [92, 199] on input "Ingrese el Período de Prestación como indica el ejemplo" at bounding box center [196, 199] width 286 height 11
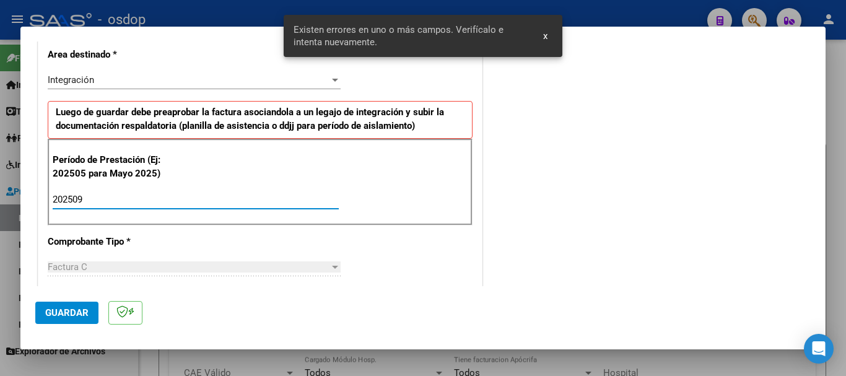
type input "202509"
click at [56, 315] on span "Guardar" at bounding box center [66, 312] width 43 height 11
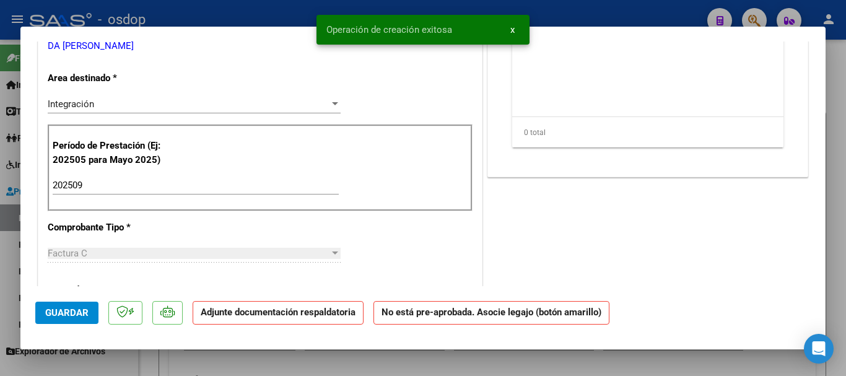
scroll to position [0, 0]
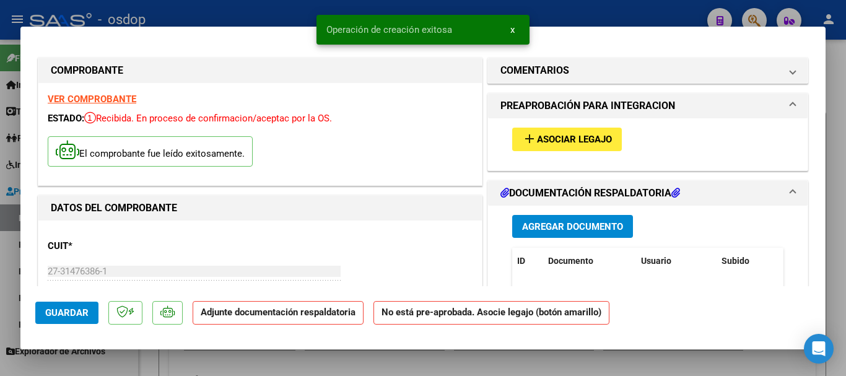
click at [571, 137] on span "Asociar Legajo" at bounding box center [574, 139] width 75 height 11
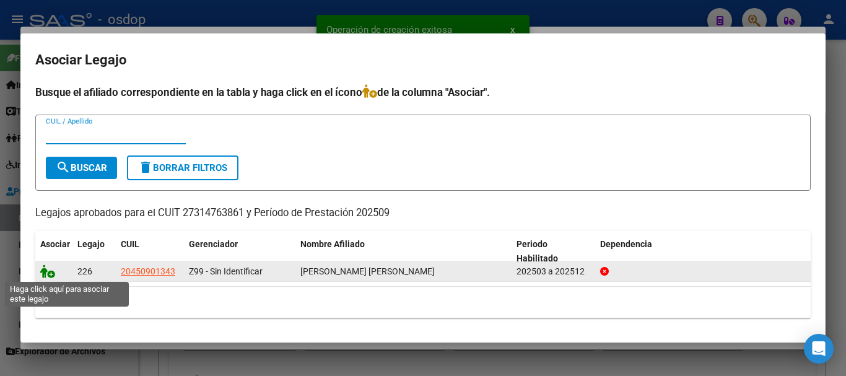
click at [45, 269] on icon at bounding box center [47, 271] width 15 height 14
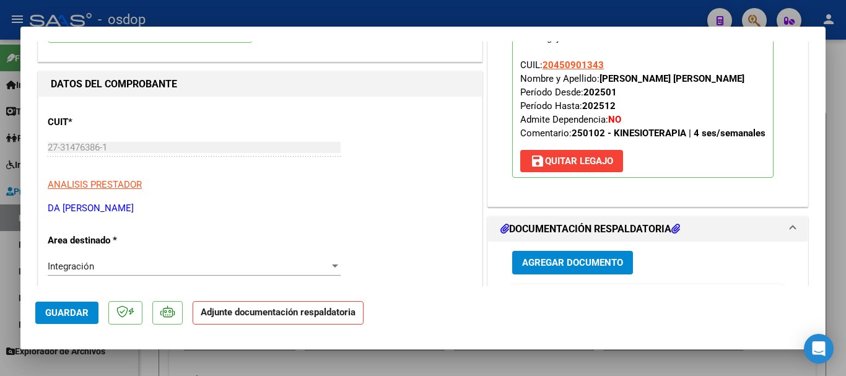
scroll to position [186, 0]
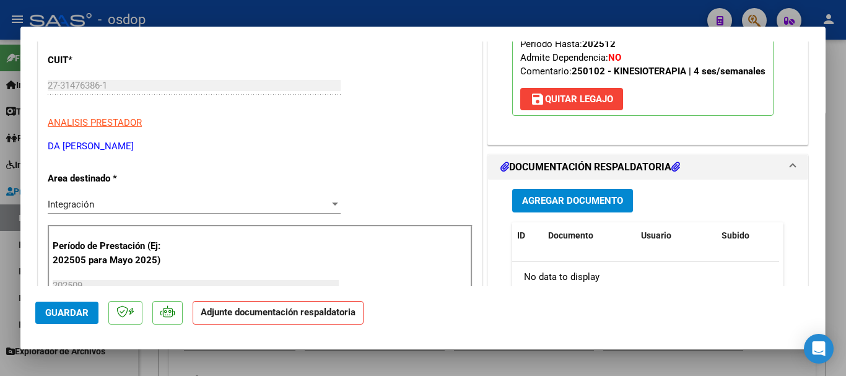
click at [563, 196] on span "Agregar Documento" at bounding box center [572, 201] width 101 height 11
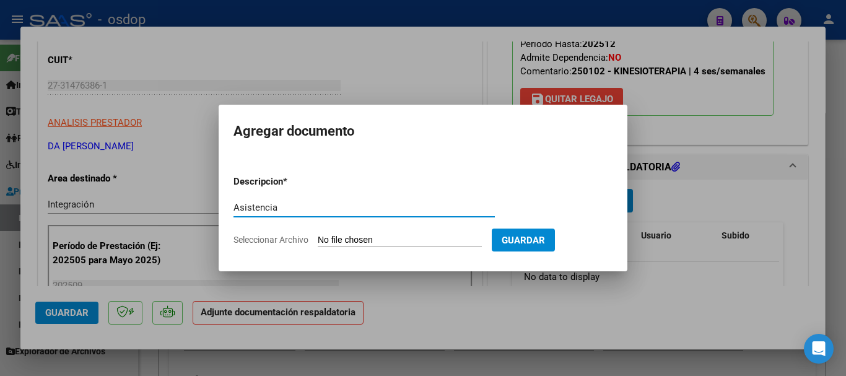
type input "Asistencia"
click at [365, 236] on input "Seleccionar Archivo" at bounding box center [400, 241] width 164 height 12
type input "C:\fakepath\da costa asist.pdf"
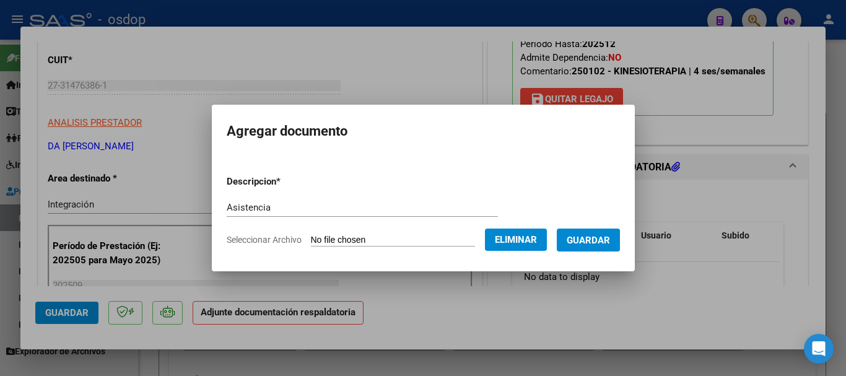
click at [599, 245] on span "Guardar" at bounding box center [587, 240] width 43 height 11
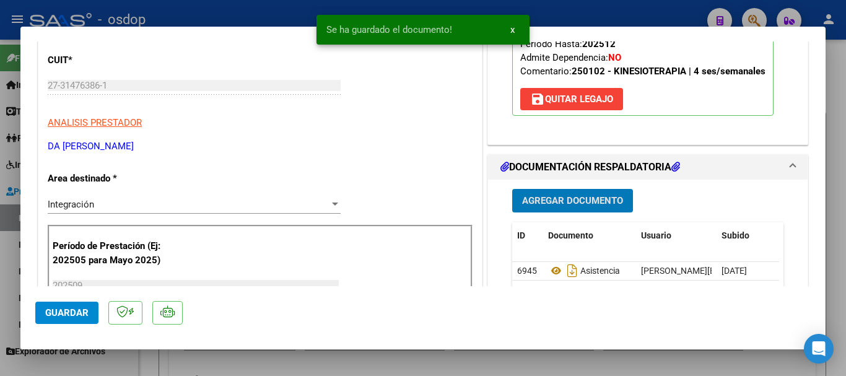
click at [80, 318] on span "Guardar" at bounding box center [66, 312] width 43 height 11
click at [834, 286] on div at bounding box center [423, 188] width 846 height 376
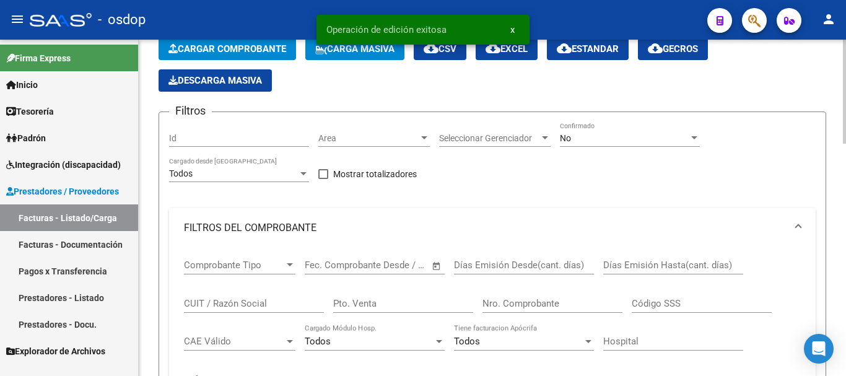
scroll to position [0, 0]
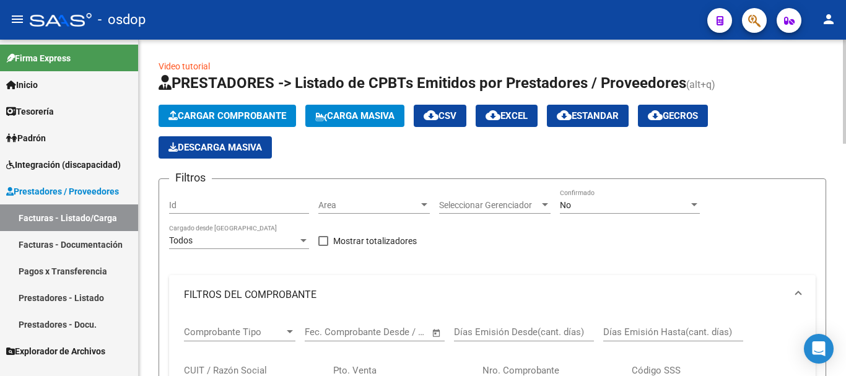
click at [276, 110] on span "Cargar Comprobante" at bounding box center [227, 115] width 118 height 11
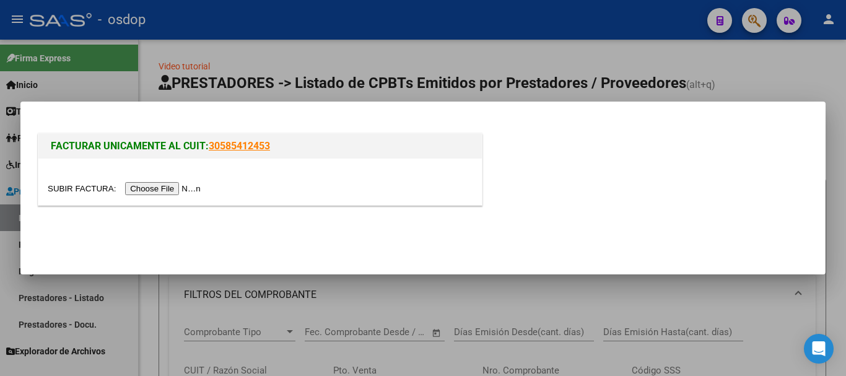
click at [199, 187] on input "file" at bounding box center [126, 188] width 157 height 13
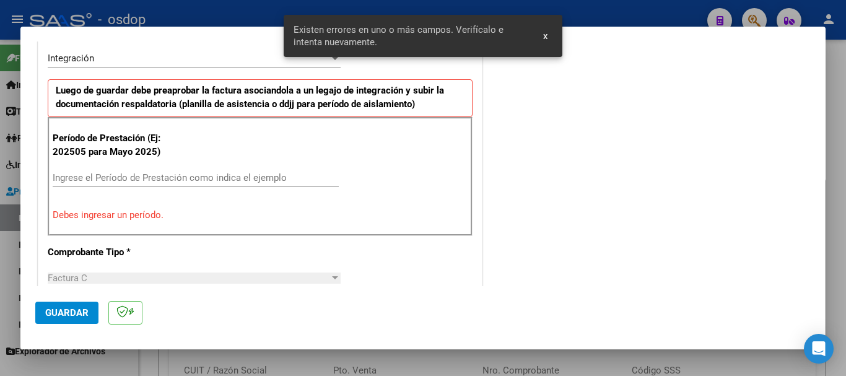
scroll to position [309, 0]
click at [84, 186] on div "Ingrese el Período de Prestación como indica el ejemplo" at bounding box center [196, 182] width 286 height 30
click at [84, 183] on div "Ingrese el Período de Prestación como indica el ejemplo" at bounding box center [196, 176] width 286 height 19
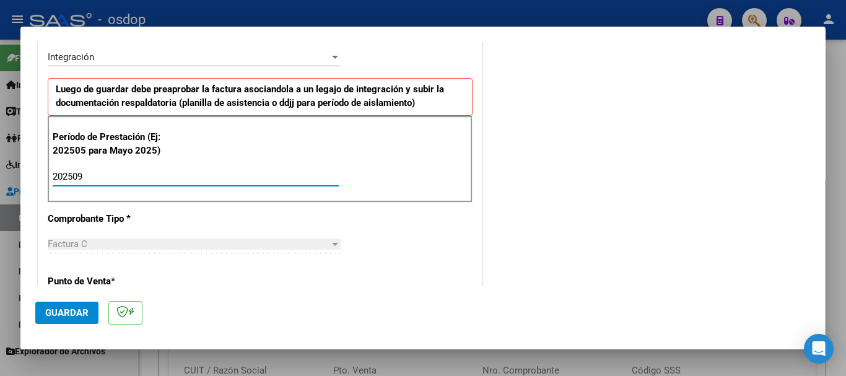
type input "202509"
click at [66, 308] on span "Guardar" at bounding box center [66, 312] width 43 height 11
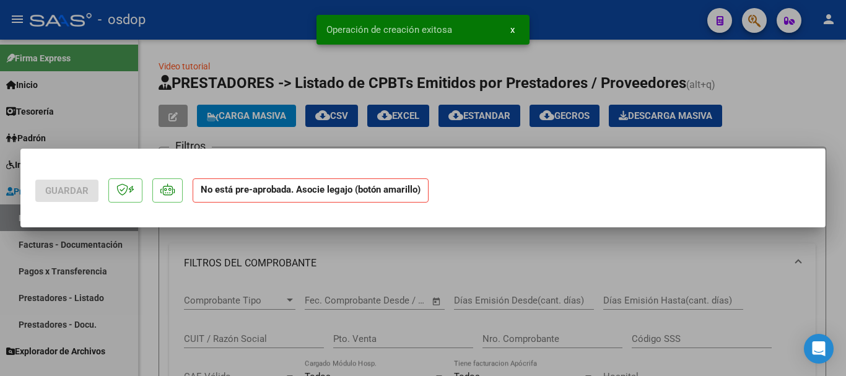
scroll to position [0, 0]
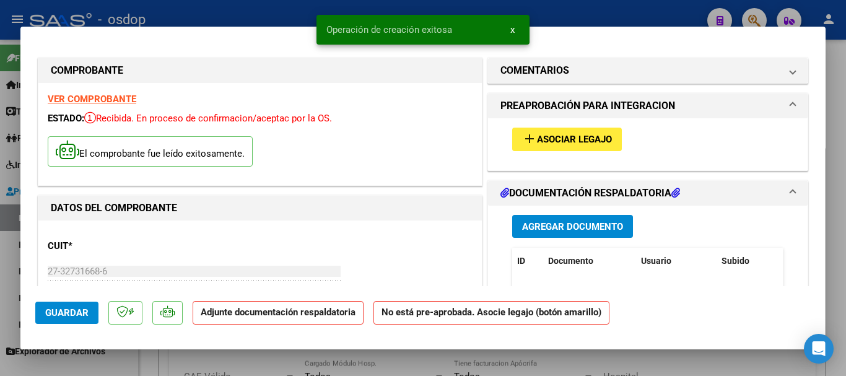
click at [573, 134] on span "Asociar Legajo" at bounding box center [574, 139] width 75 height 11
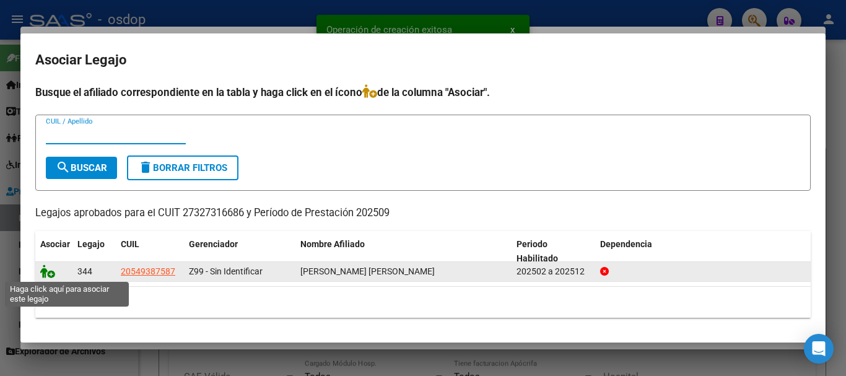
click at [47, 275] on icon at bounding box center [47, 271] width 15 height 14
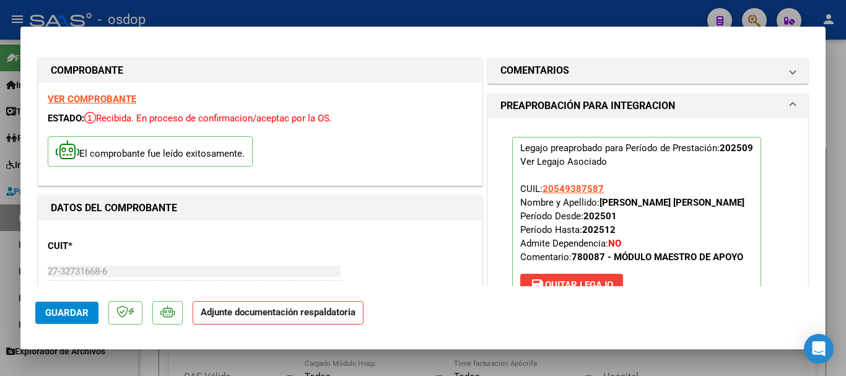
scroll to position [124, 0]
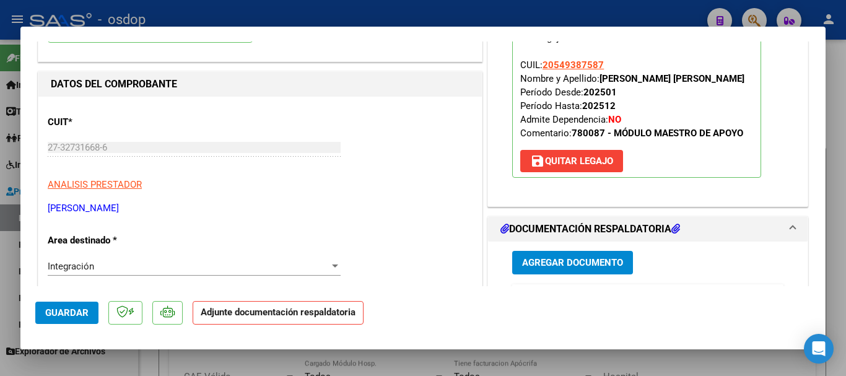
click at [569, 255] on button "Agregar Documento" at bounding box center [572, 262] width 121 height 23
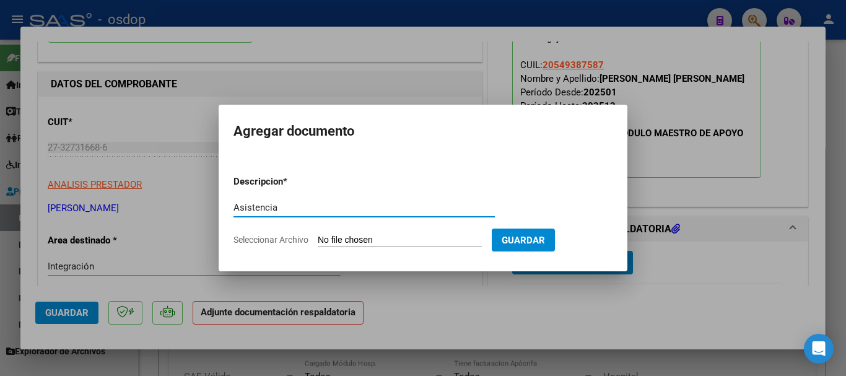
type input "Asistencia"
click at [345, 243] on input "Seleccionar Archivo" at bounding box center [400, 241] width 164 height 12
type input "C:\fakepath\fayo asist.pdf"
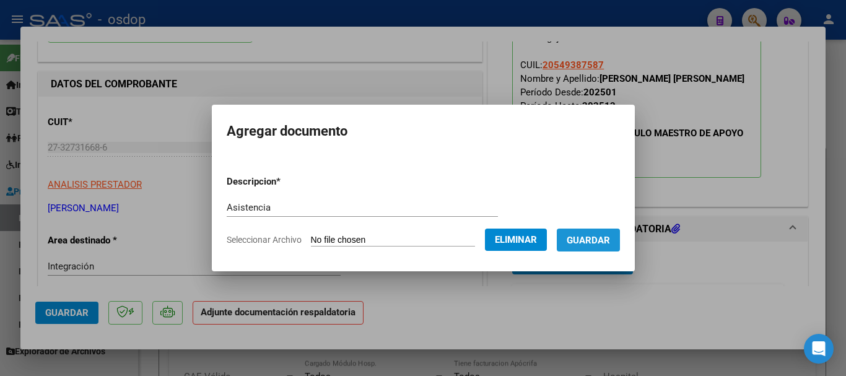
click at [608, 242] on span "Guardar" at bounding box center [587, 240] width 43 height 11
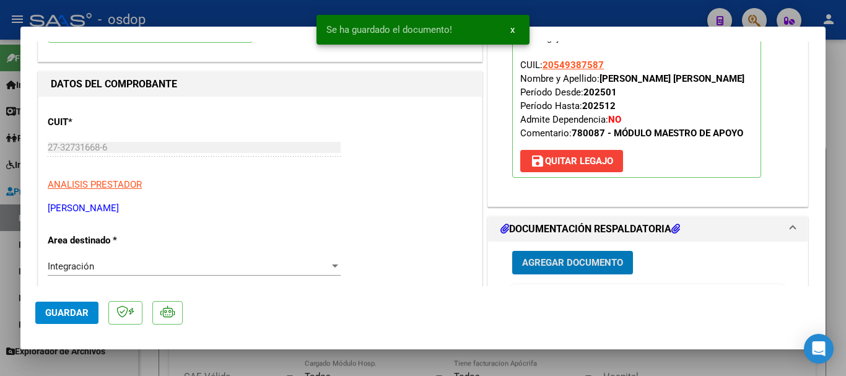
click at [71, 313] on span "Guardar" at bounding box center [66, 312] width 43 height 11
drag, startPoint x: 829, startPoint y: 327, endPoint x: 838, endPoint y: 331, distance: 9.8
click at [829, 327] on div at bounding box center [423, 188] width 846 height 376
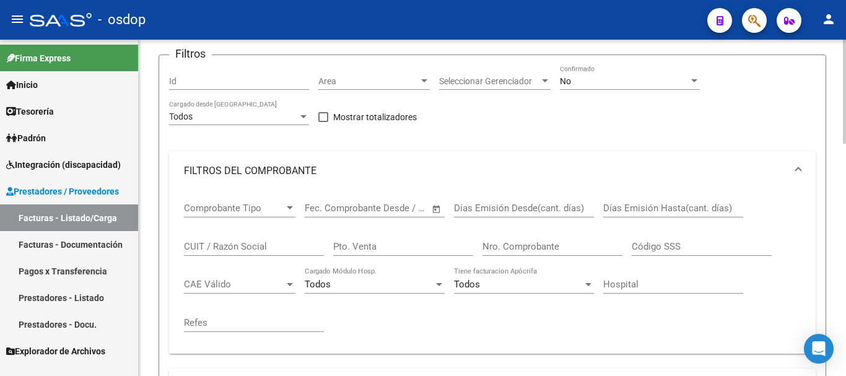
click at [194, 244] on input "CUIT / Razón Social" at bounding box center [254, 246] width 140 height 11
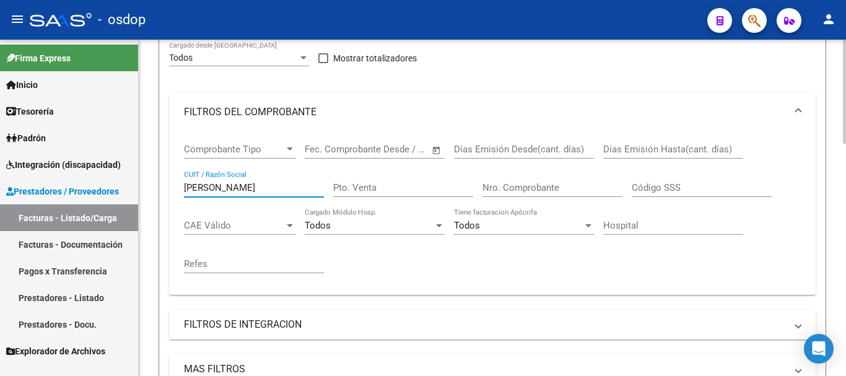
scroll to position [310, 0]
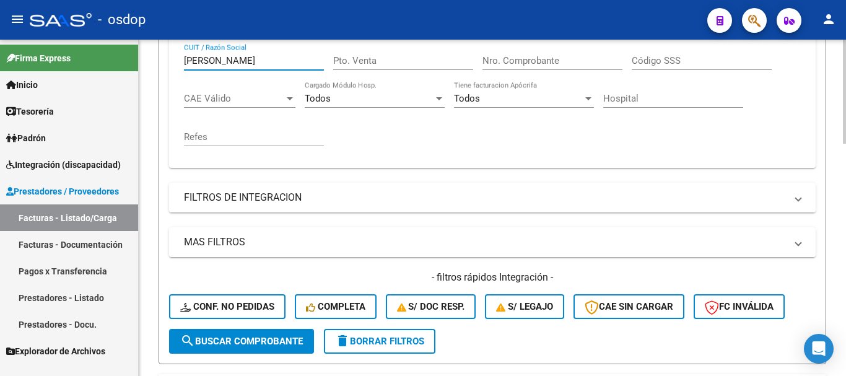
type input "oddi gisele"
click at [285, 345] on span "search Buscar Comprobante" at bounding box center [241, 341] width 123 height 11
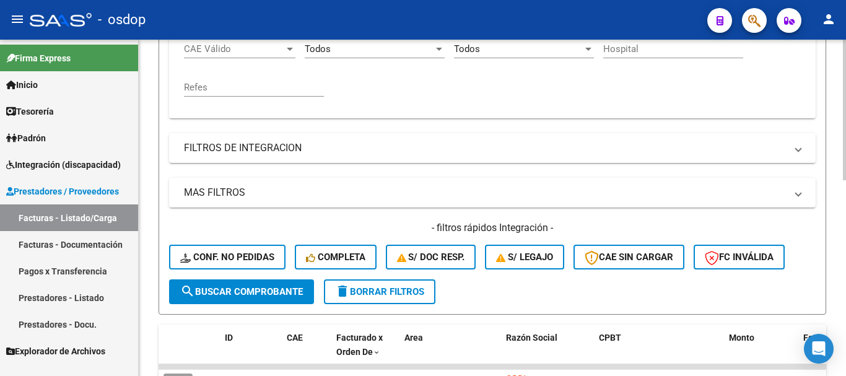
scroll to position [433, 0]
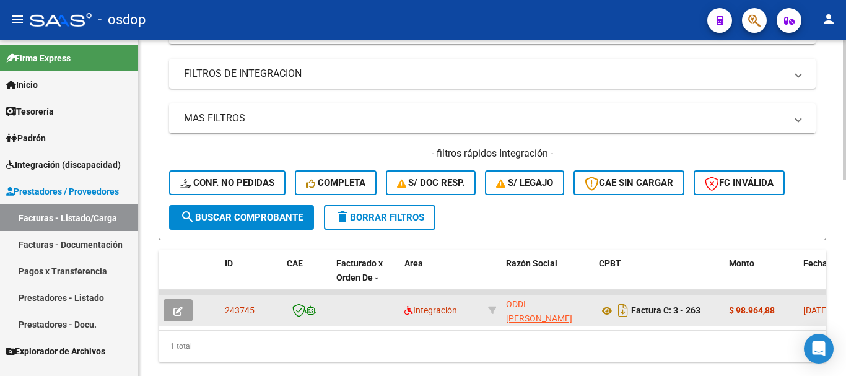
click at [176, 311] on icon "button" at bounding box center [177, 310] width 9 height 9
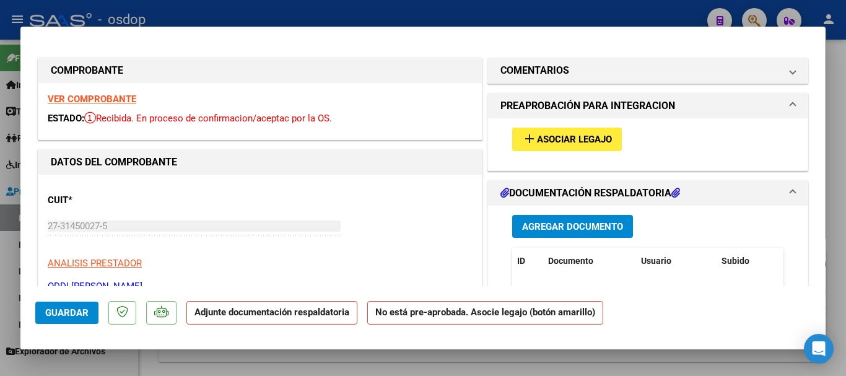
click at [578, 142] on span "Asociar Legajo" at bounding box center [574, 139] width 75 height 11
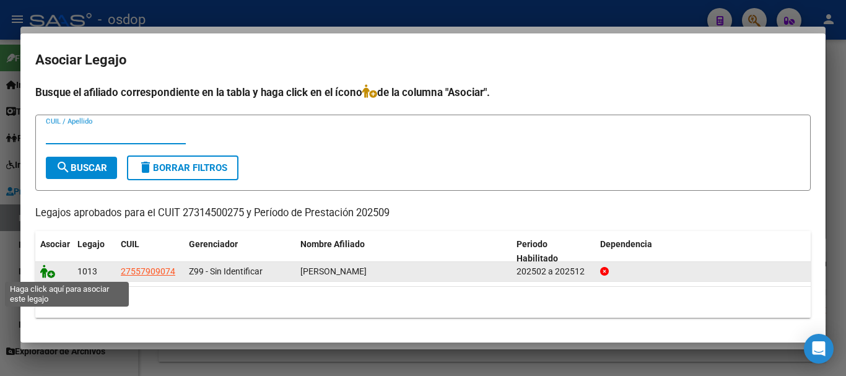
click at [51, 275] on icon at bounding box center [47, 271] width 15 height 14
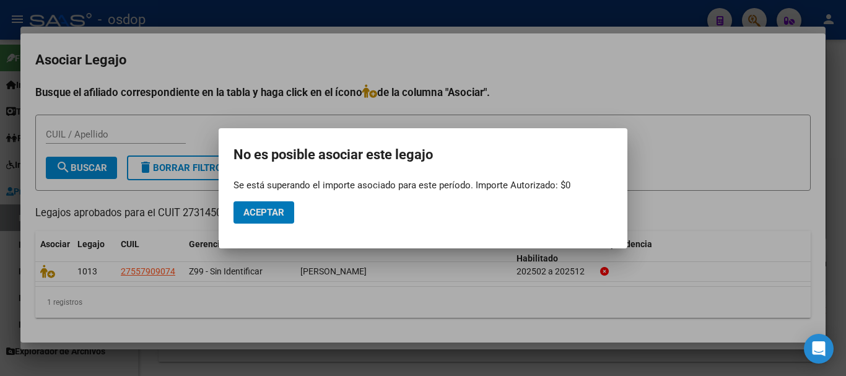
click at [266, 212] on span "Aceptar" at bounding box center [263, 212] width 41 height 11
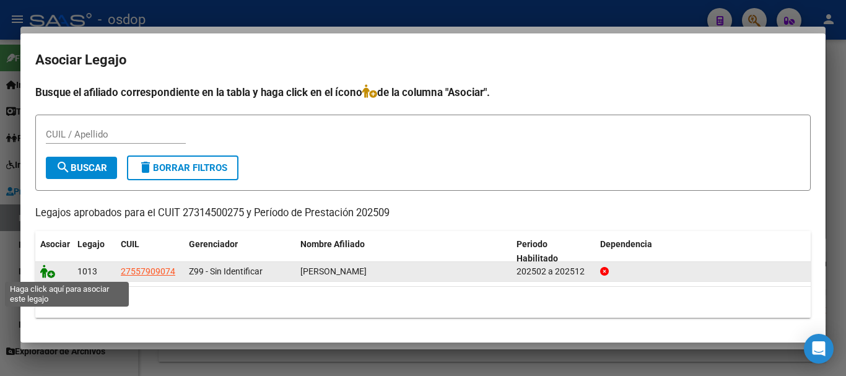
click at [43, 274] on icon at bounding box center [47, 271] width 15 height 14
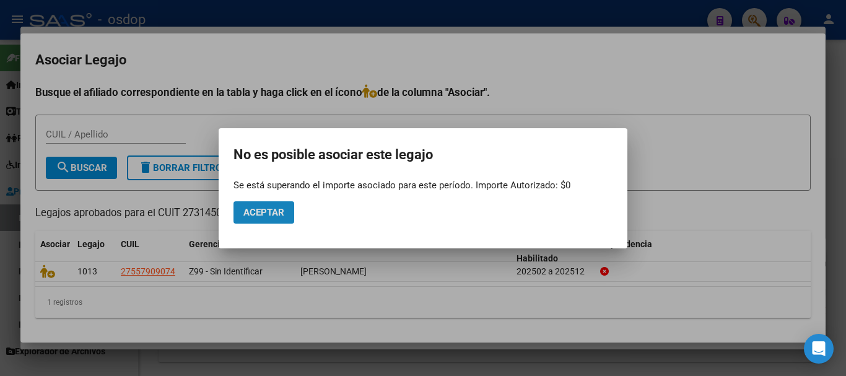
click at [276, 214] on span "Aceptar" at bounding box center [263, 212] width 41 height 11
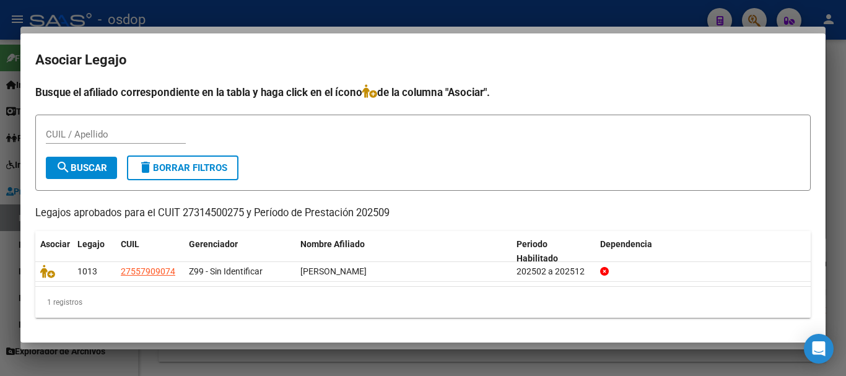
click at [836, 241] on div at bounding box center [423, 188] width 846 height 376
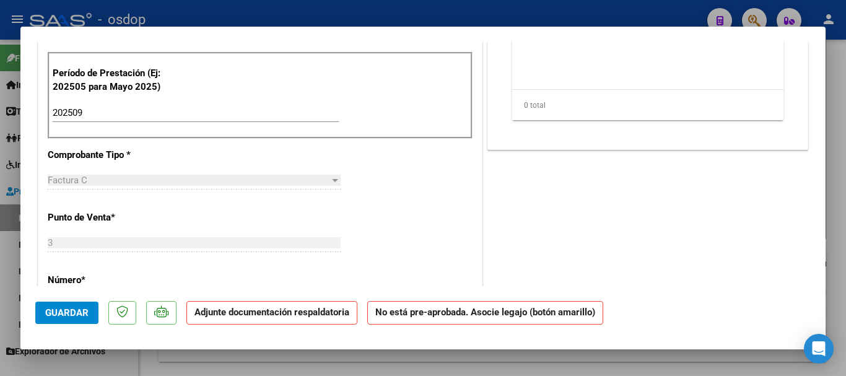
scroll to position [371, 0]
